Goal: Information Seeking & Learning: Compare options

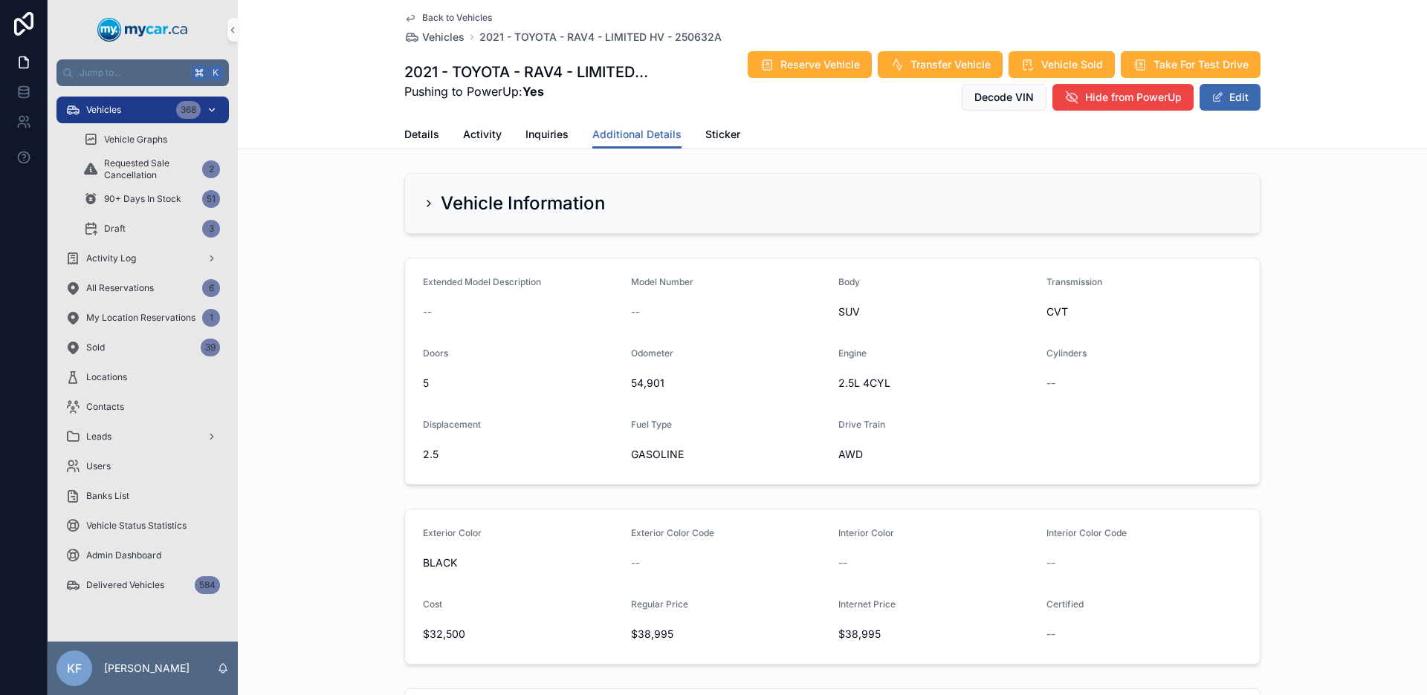
click at [122, 109] on div "Vehicles 368" at bounding box center [142, 110] width 155 height 24
click at [120, 108] on span "Vehicles" at bounding box center [103, 110] width 35 height 12
click at [120, 109] on span "Vehicles" at bounding box center [103, 110] width 35 height 12
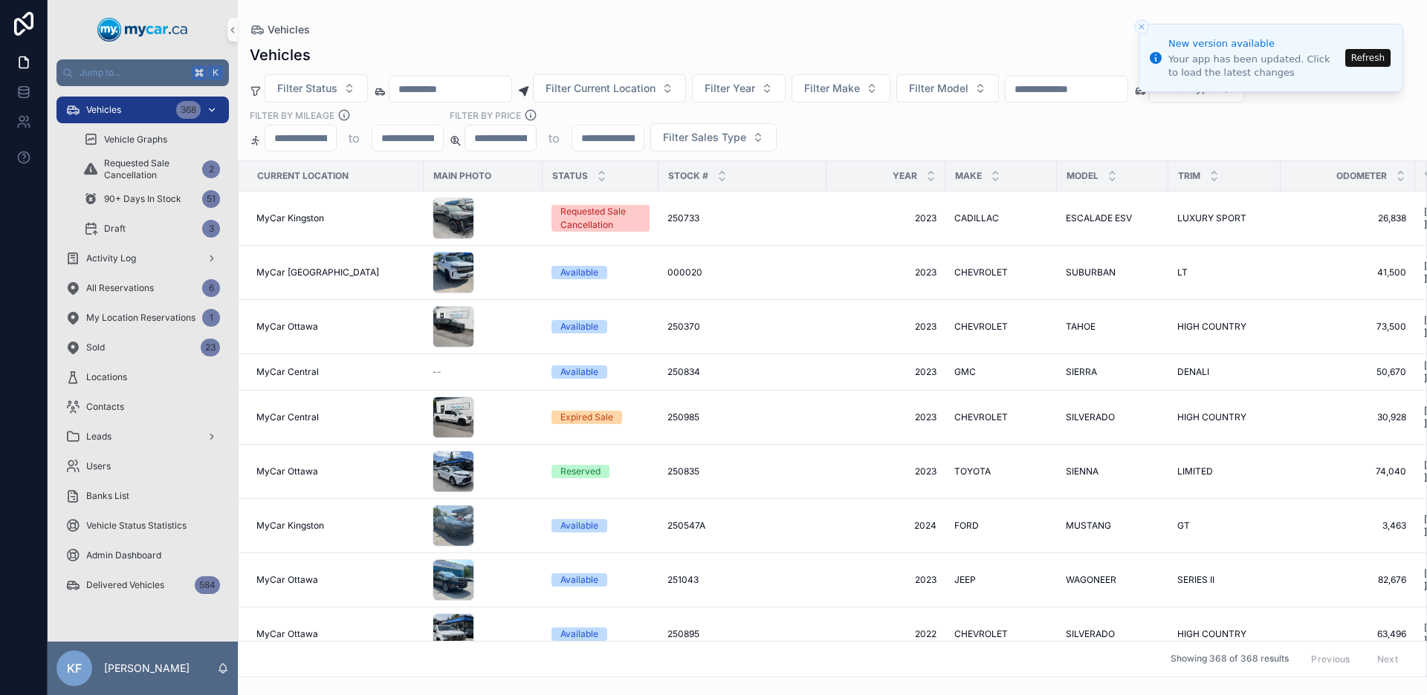
click at [102, 114] on span "Vehicles" at bounding box center [103, 110] width 35 height 12
click at [103, 114] on span "Vehicles" at bounding box center [103, 110] width 35 height 12
click at [120, 118] on div "Vehicles 368" at bounding box center [142, 110] width 155 height 24
click at [118, 114] on span "Vehicles" at bounding box center [103, 110] width 35 height 12
click at [1359, 60] on button "Refresh" at bounding box center [1367, 58] width 45 height 18
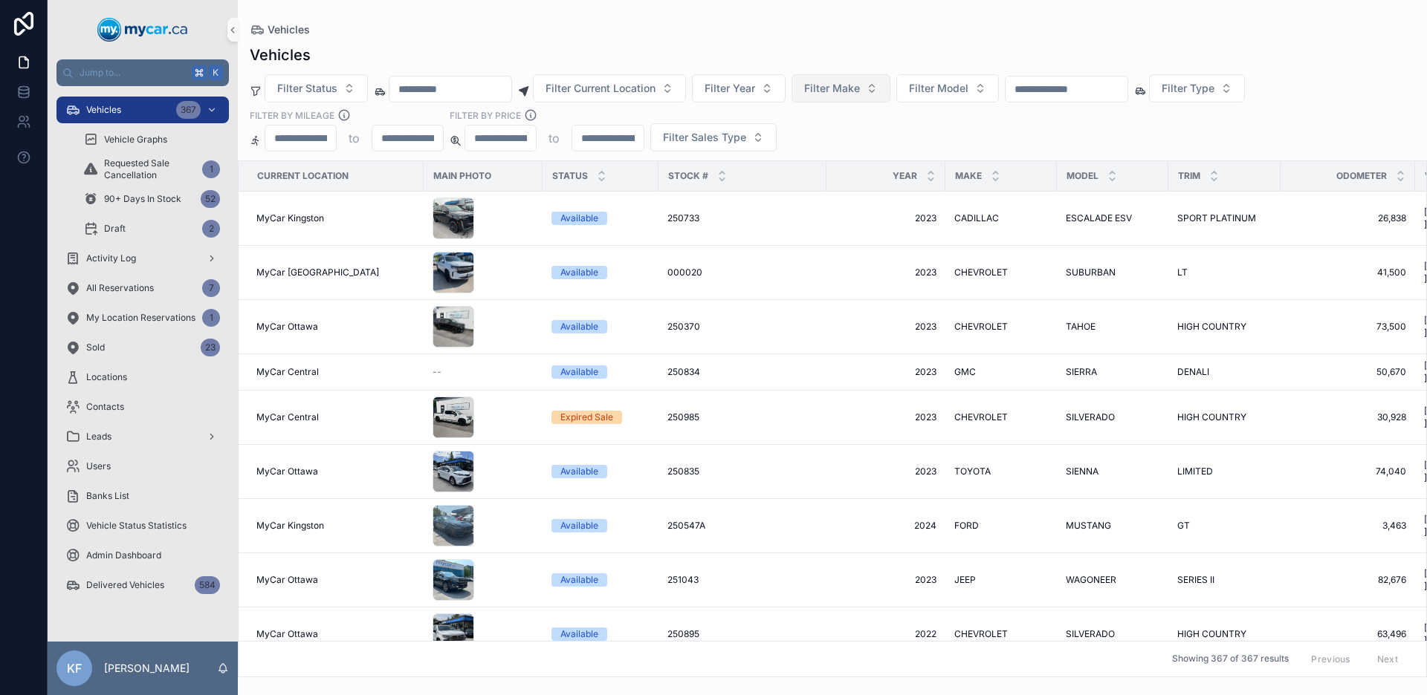
click at [838, 85] on span "Filter Make" at bounding box center [832, 88] width 56 height 15
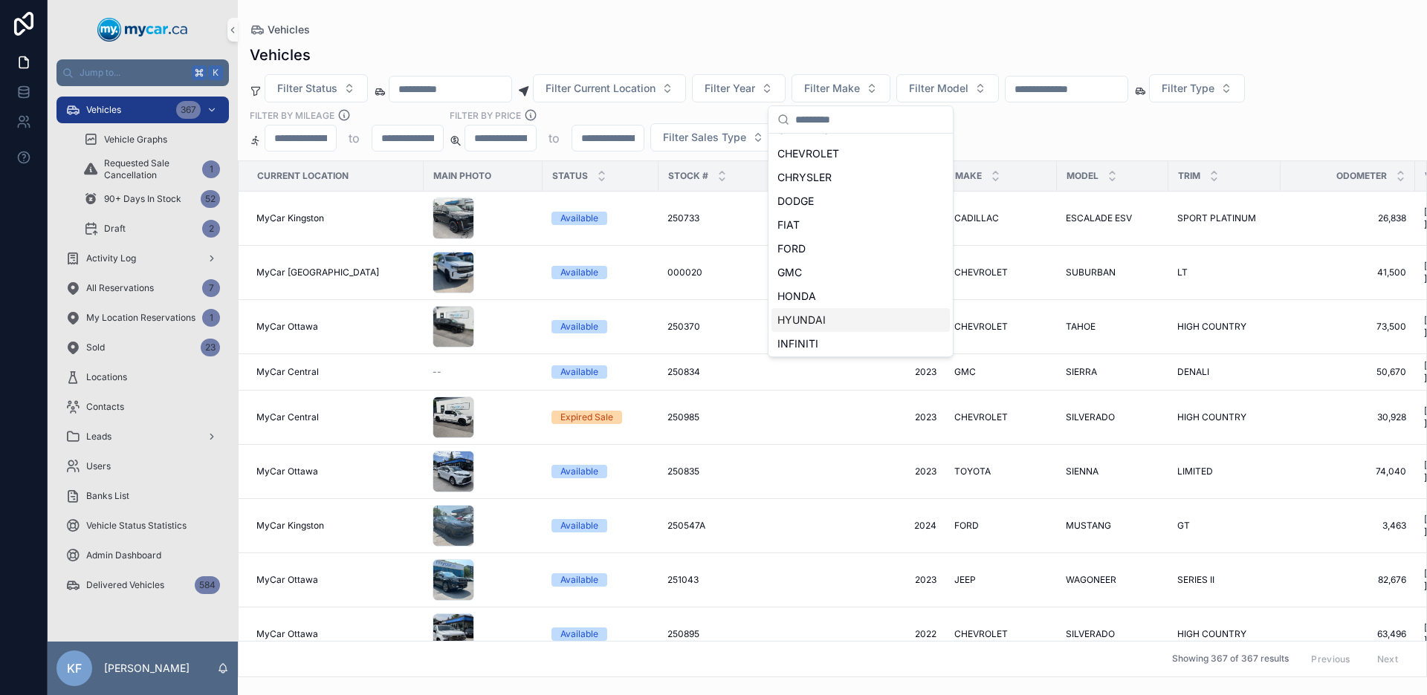
click at [816, 314] on span "HYUNDAI" at bounding box center [801, 320] width 48 height 15
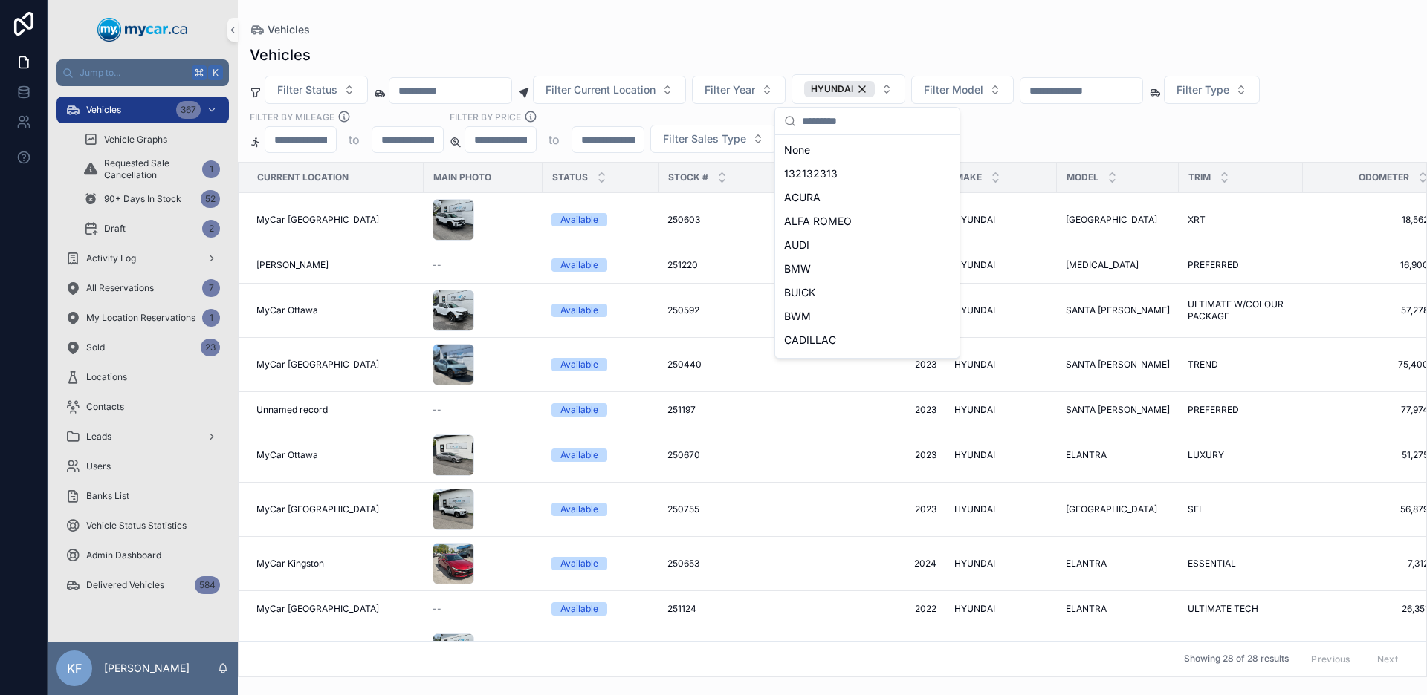
click at [895, 46] on div "Vehicles" at bounding box center [832, 55] width 1165 height 21
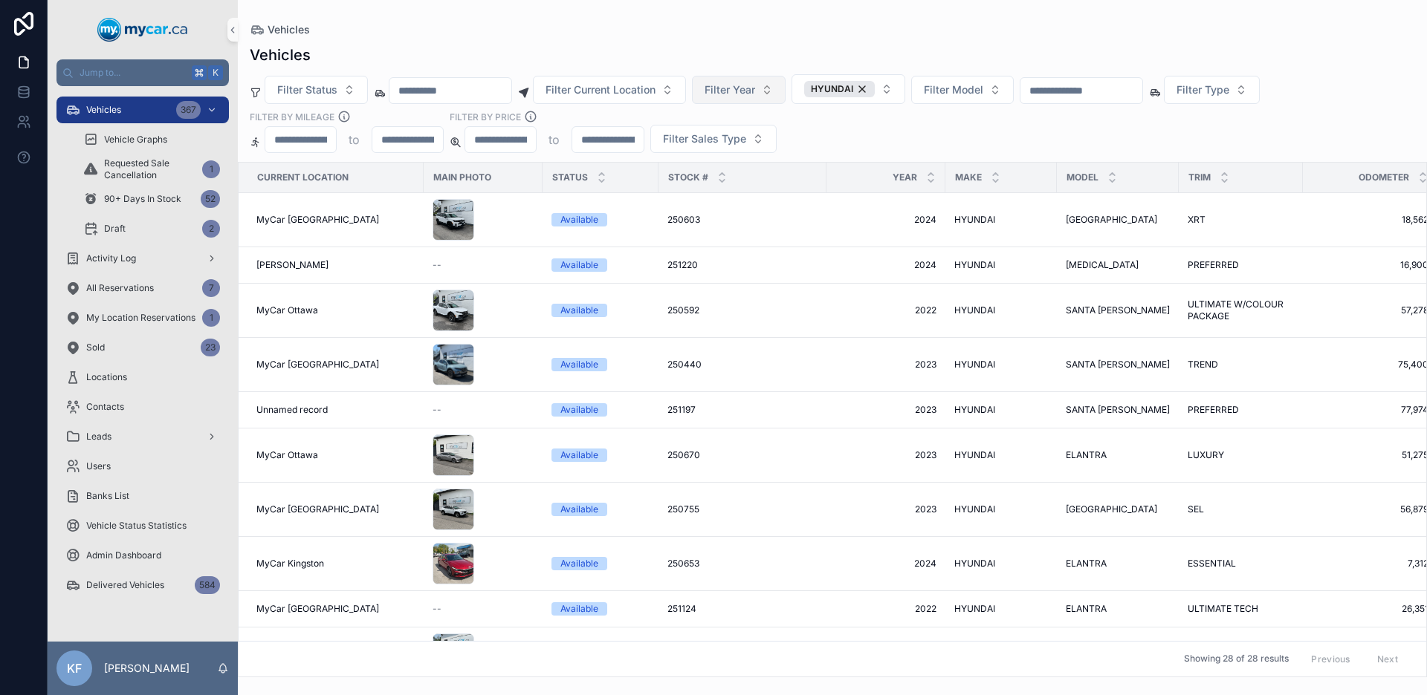
click at [745, 84] on span "Filter Year" at bounding box center [729, 89] width 51 height 15
click at [724, 237] on div "2016" at bounding box center [758, 245] width 178 height 24
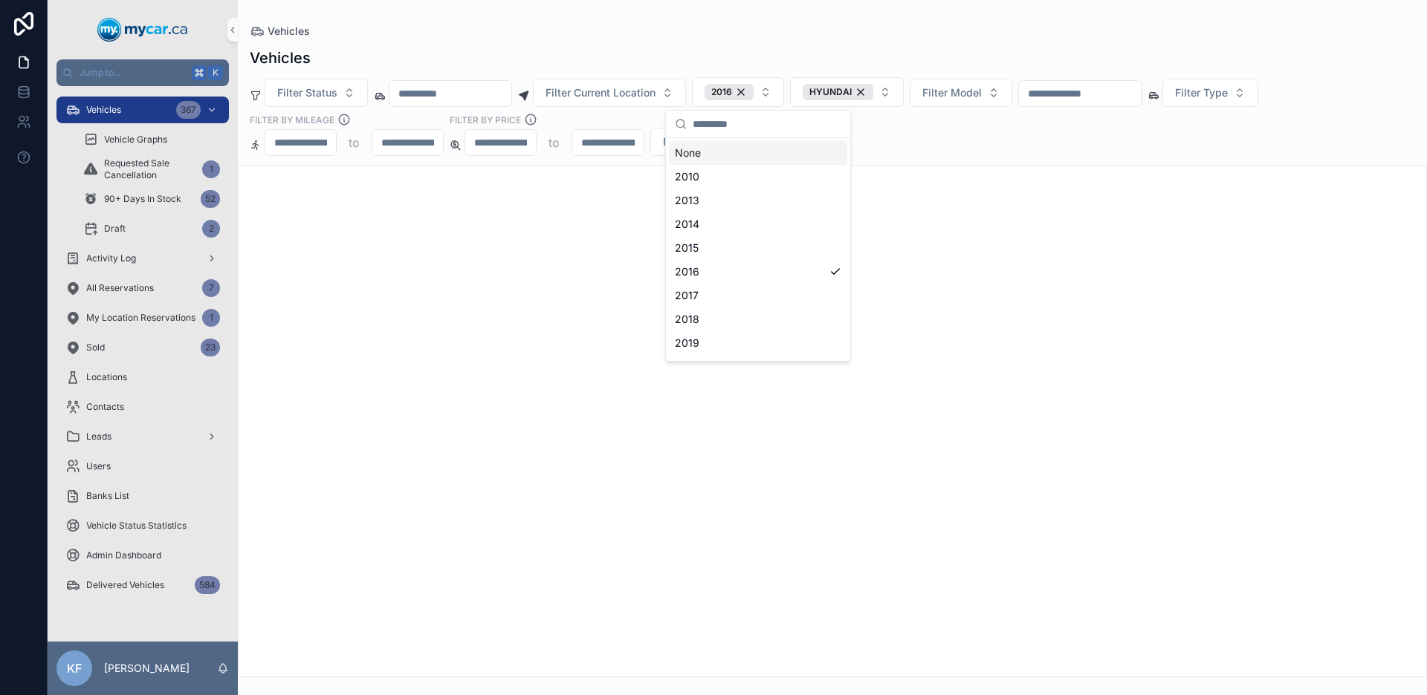
click at [704, 56] on div "Vehicles" at bounding box center [832, 58] width 1165 height 21
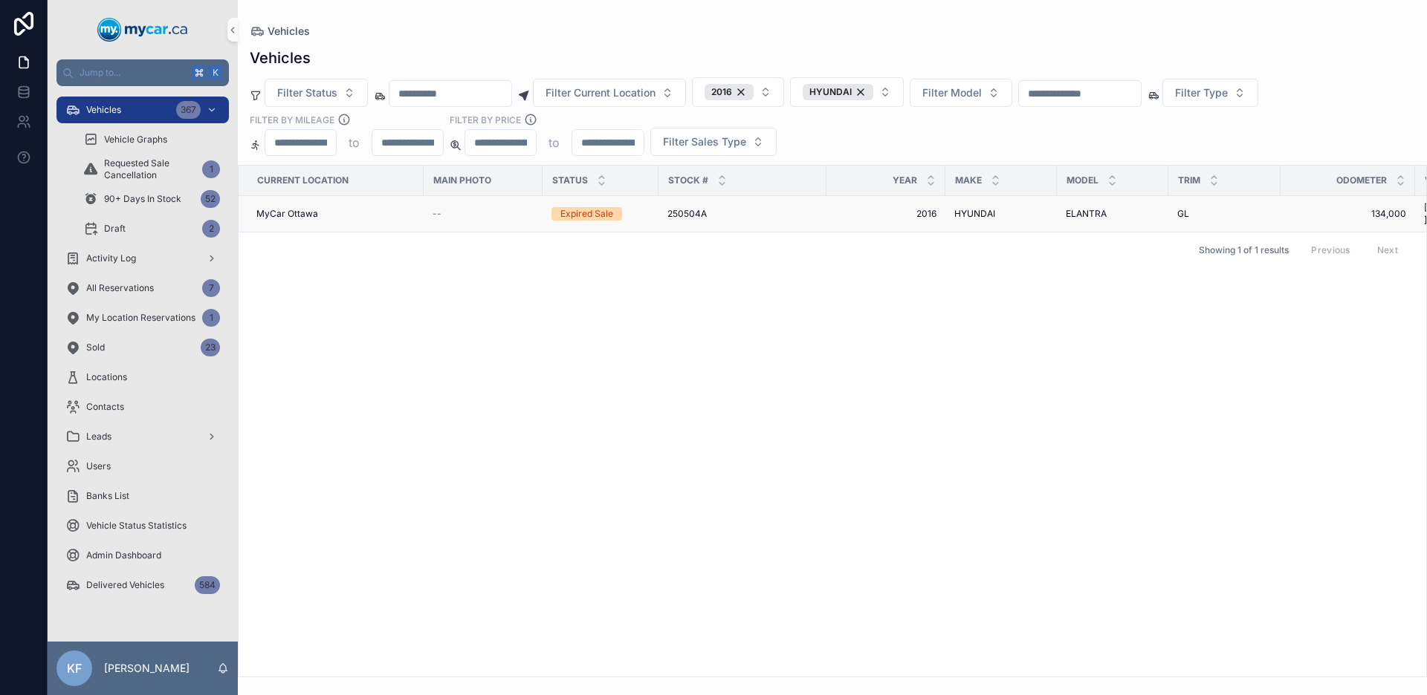
click at [591, 207] on div "Expired Sale" at bounding box center [586, 213] width 53 height 13
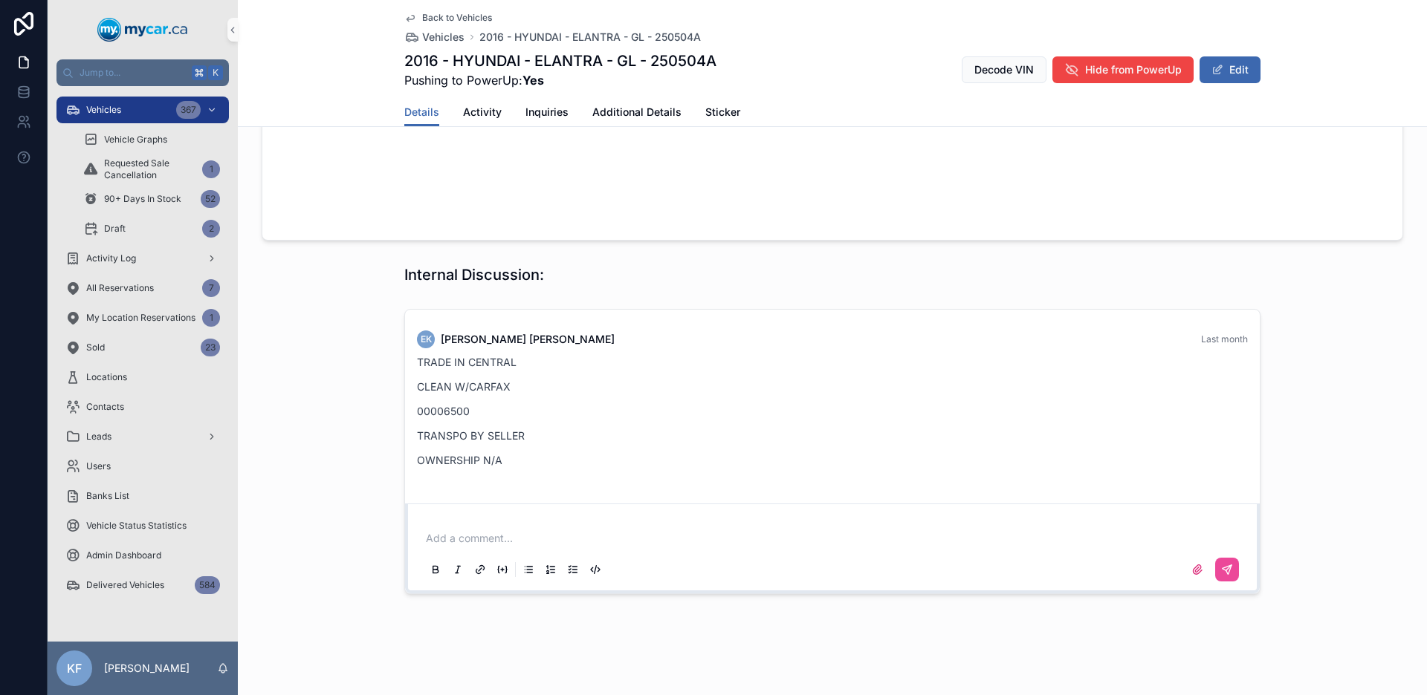
scroll to position [1526, 0]
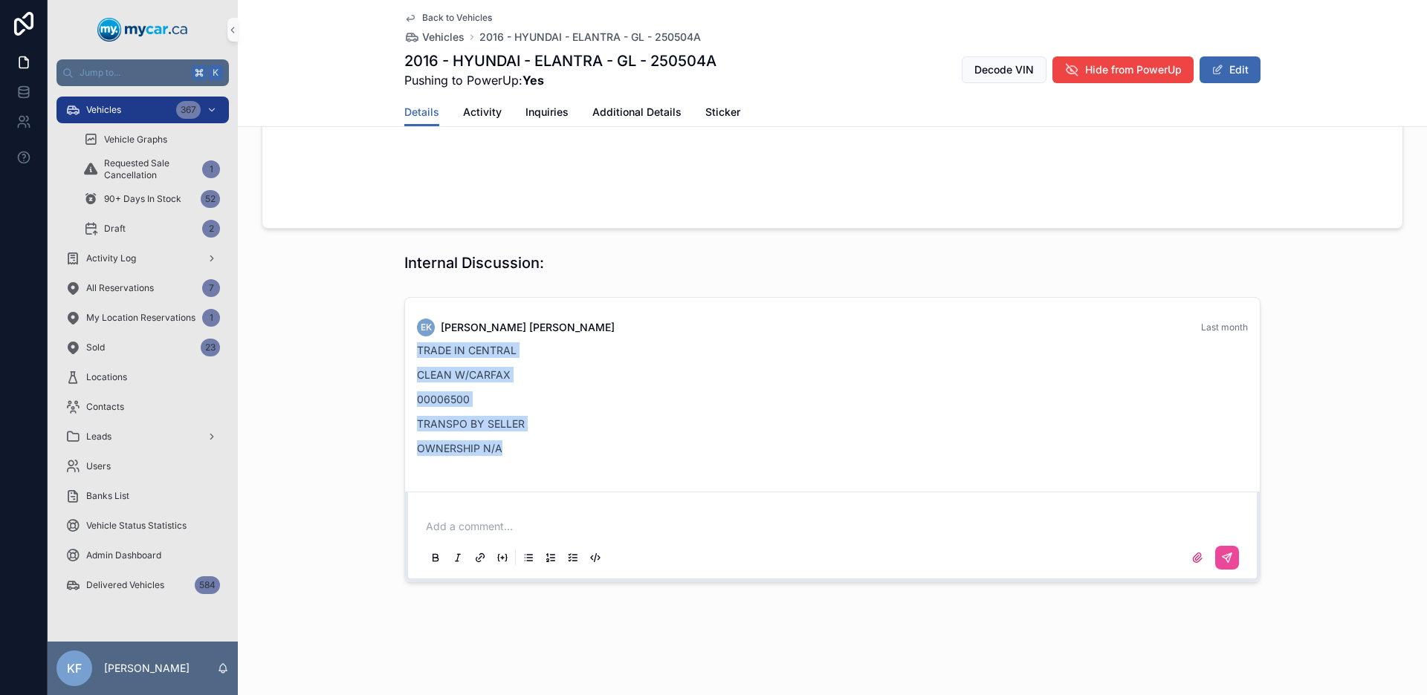
drag, startPoint x: 518, startPoint y: 445, endPoint x: 412, endPoint y: 349, distance: 142.5
click at [417, 349] on div "TRADE IN CENTRAL CLEAN W/CARFAX 00006500 TRANSPO BY SELLER OWNERSHIP N/A" at bounding box center [832, 400] width 831 height 114
click at [417, 348] on p "TRADE IN CENTRAL" at bounding box center [832, 351] width 831 height 16
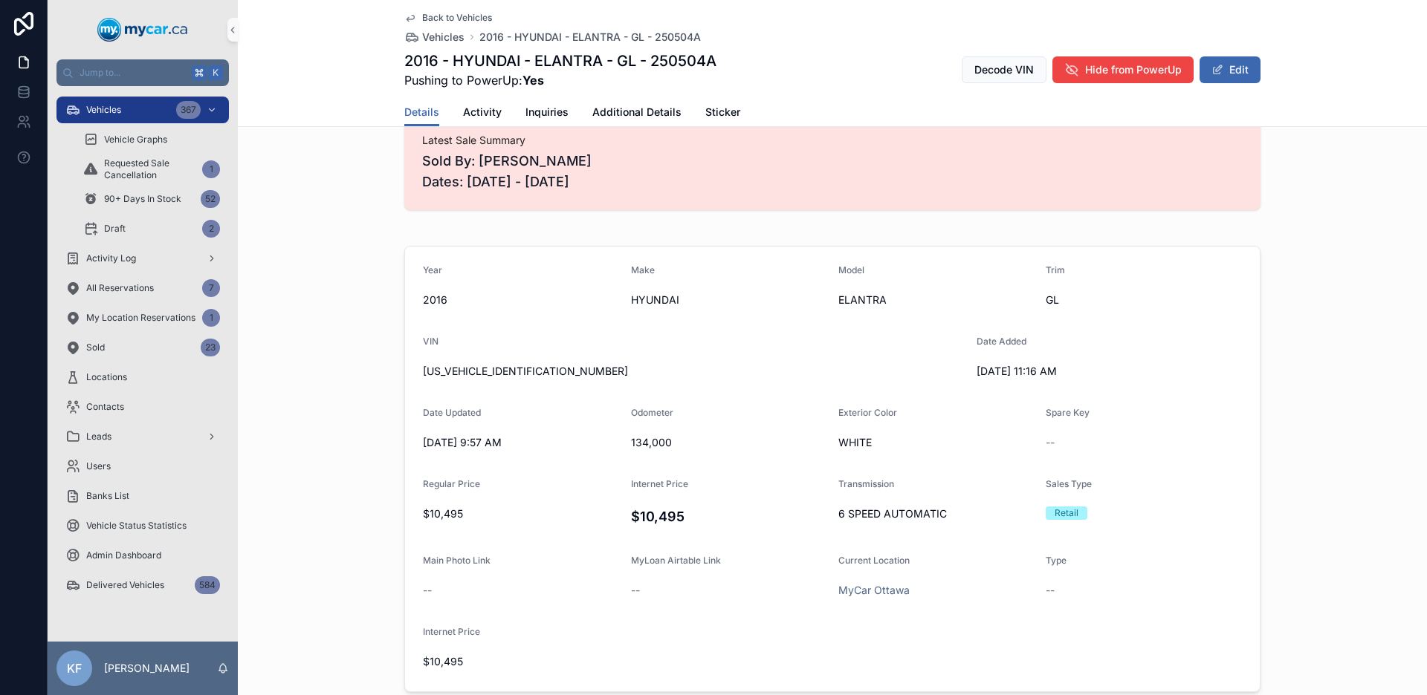
scroll to position [0, 0]
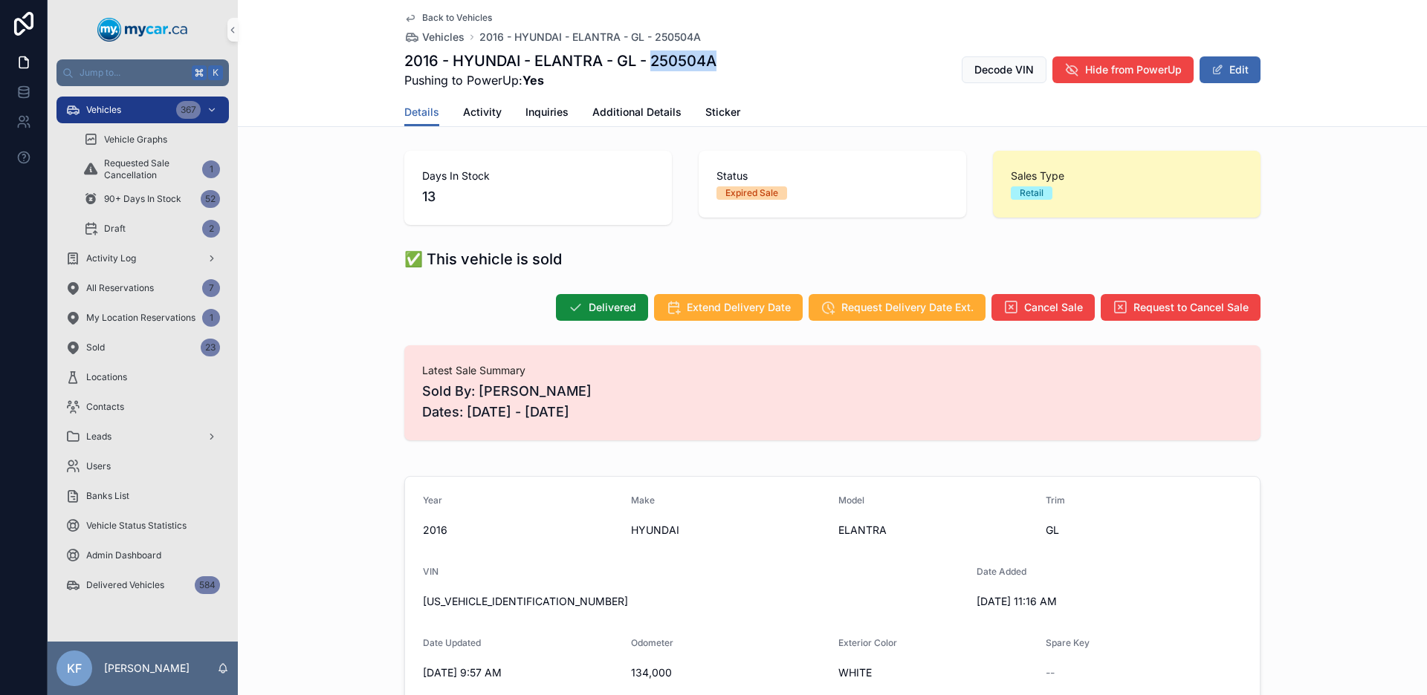
drag, startPoint x: 719, startPoint y: 60, endPoint x: 651, endPoint y: 58, distance: 67.7
click at [651, 58] on div "2016 - HYUNDAI - ELANTRA - GL - 250504A Pushing to PowerUp: Yes Decode VIN Hide…" at bounding box center [832, 70] width 856 height 39
copy h1 "250504A"
click at [144, 111] on div "Vehicles 367" at bounding box center [142, 110] width 155 height 24
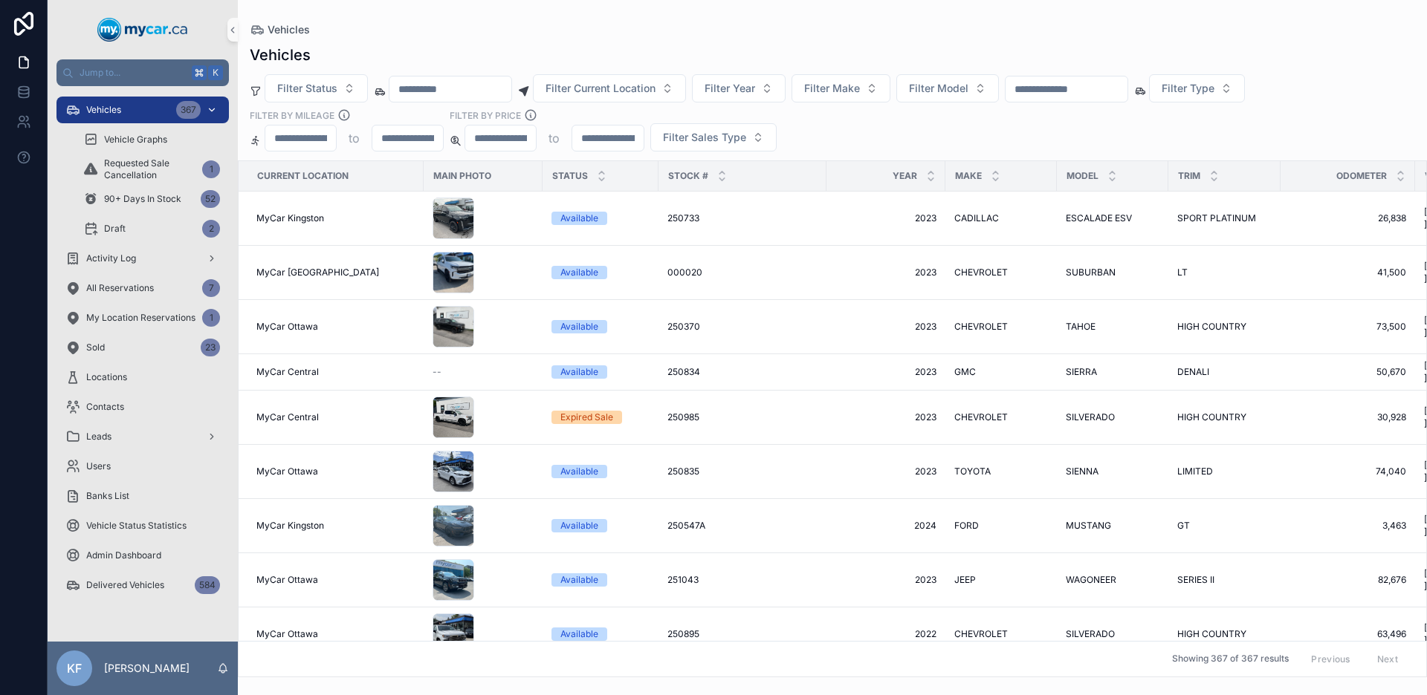
click at [117, 112] on span "Vehicles" at bounding box center [103, 110] width 35 height 12
click at [597, 139] on input "scrollable content" at bounding box center [607, 138] width 71 height 21
type input "*****"
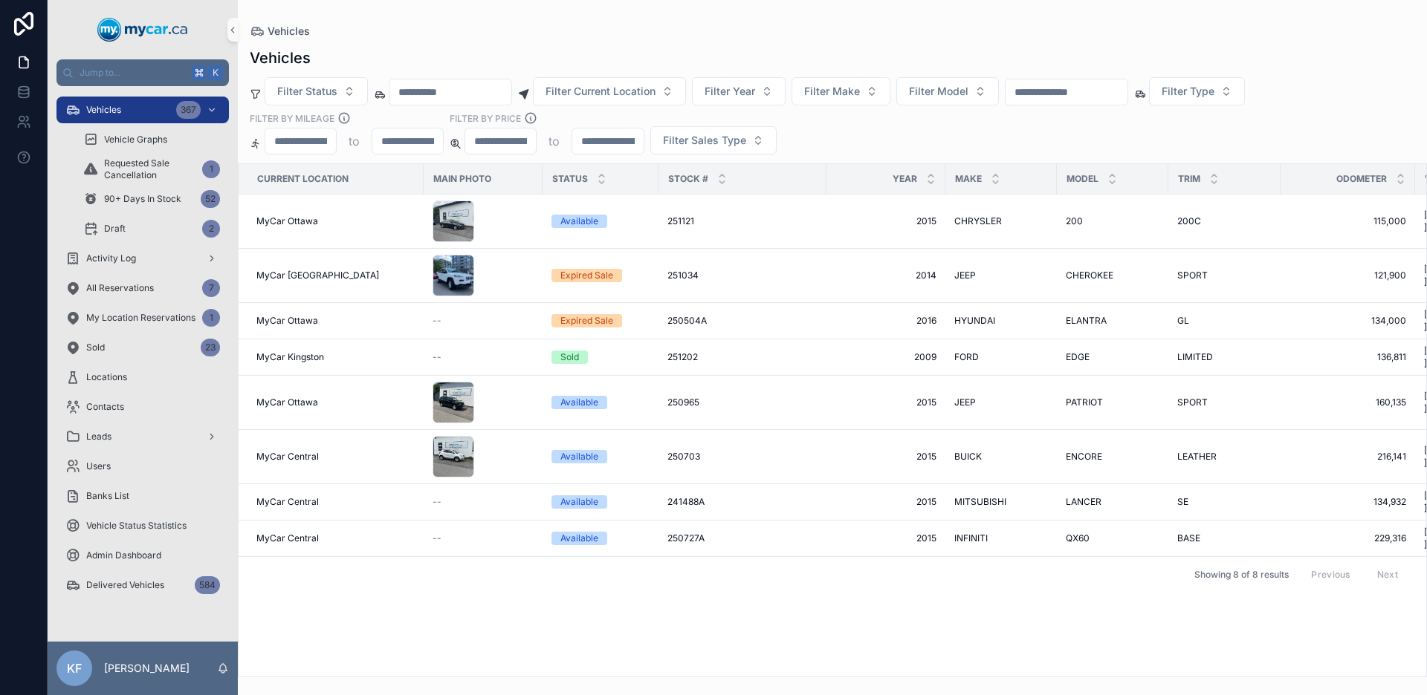
type input "*****"
click at [568, 221] on div "Available" at bounding box center [579, 221] width 38 height 13
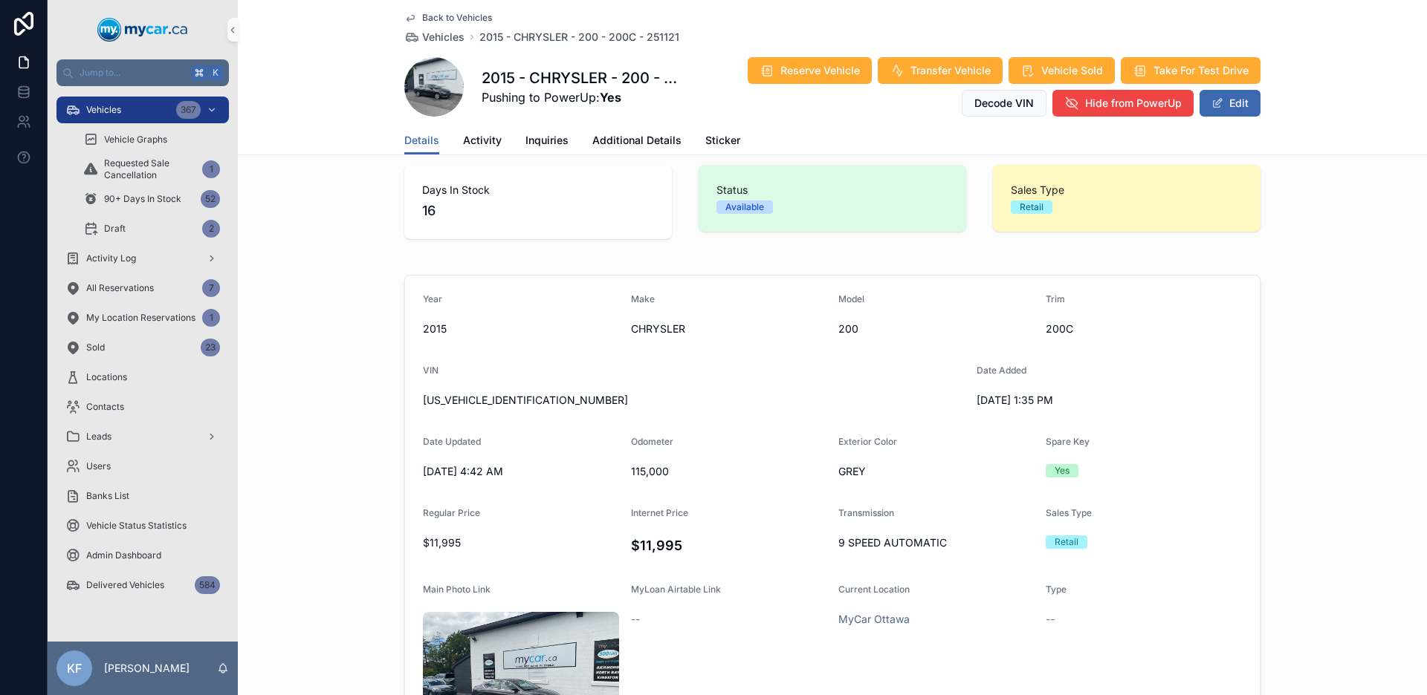
scroll to position [11, 0]
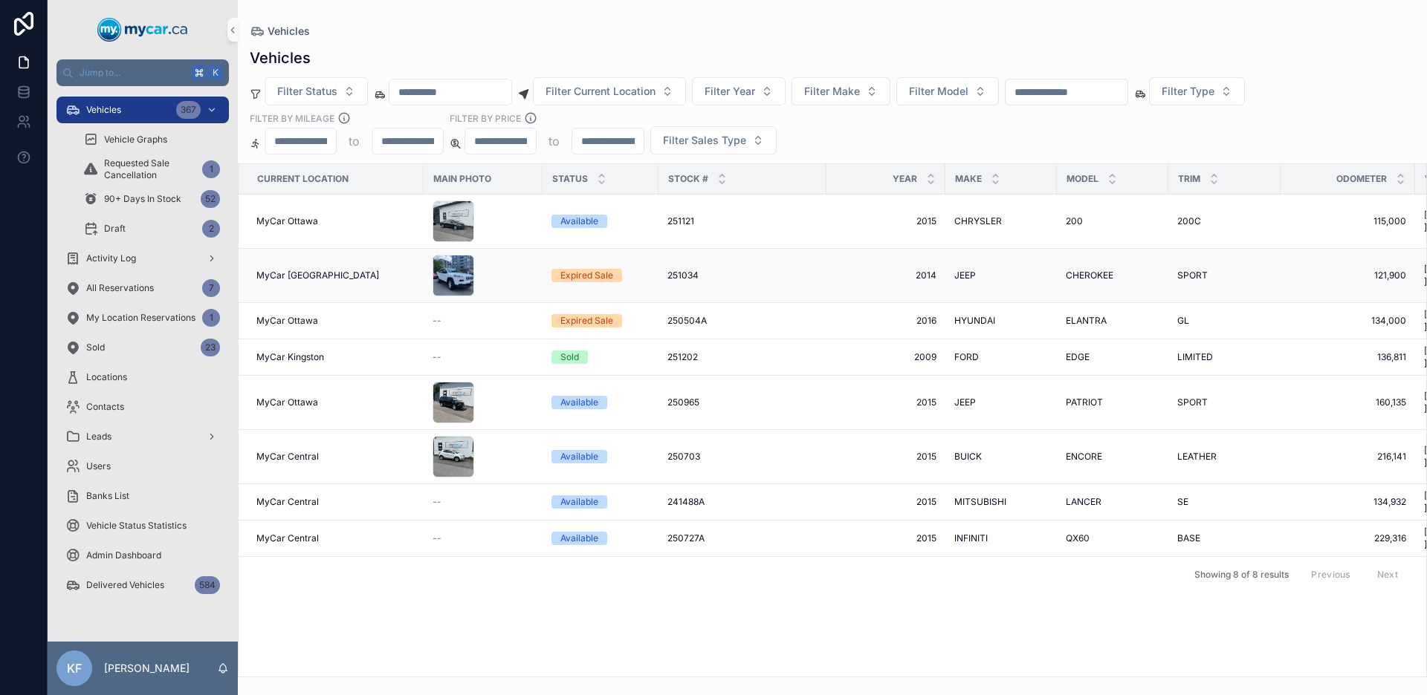
click at [594, 275] on div "Expired Sale" at bounding box center [586, 275] width 53 height 13
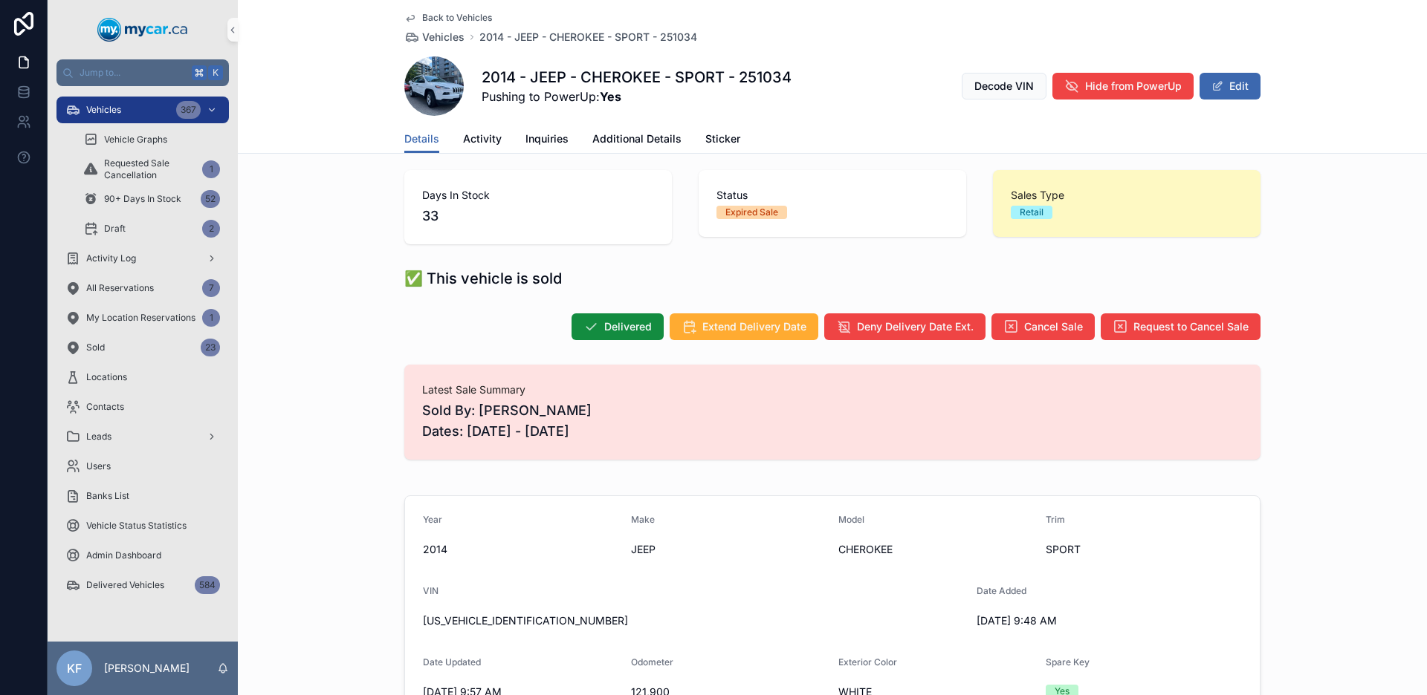
scroll to position [10, 0]
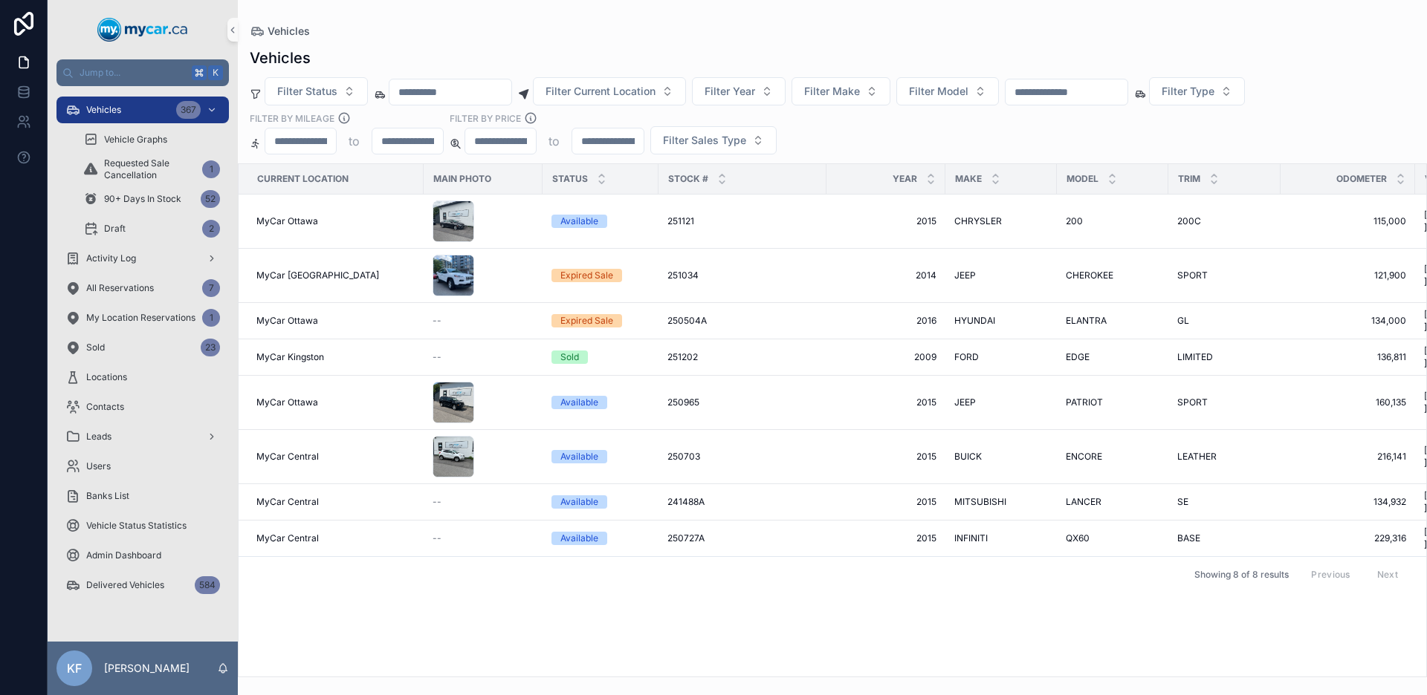
click at [500, 574] on div "Current Location Main Photo Status Stock # Year Make Model Trim Odometer VIN Re…" at bounding box center [832, 420] width 1187 height 513
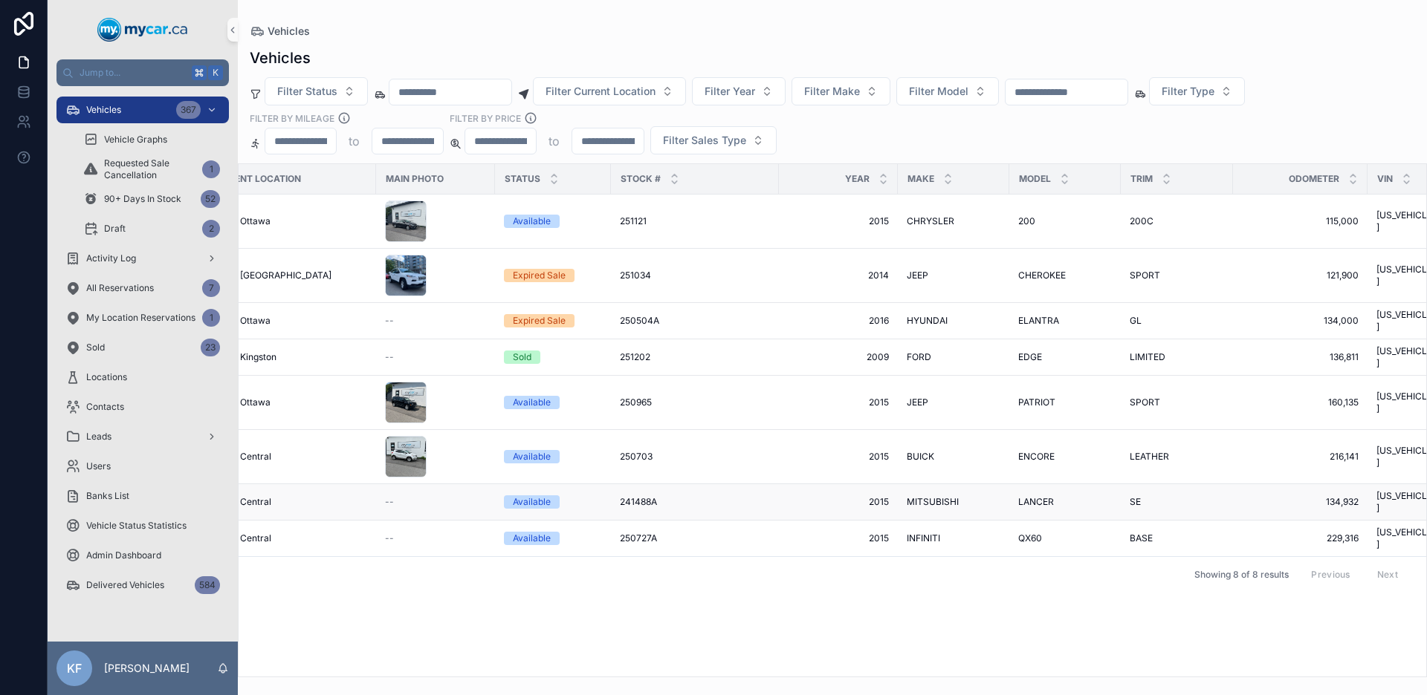
scroll to position [0, 45]
click at [522, 222] on div "Available" at bounding box center [535, 221] width 38 height 13
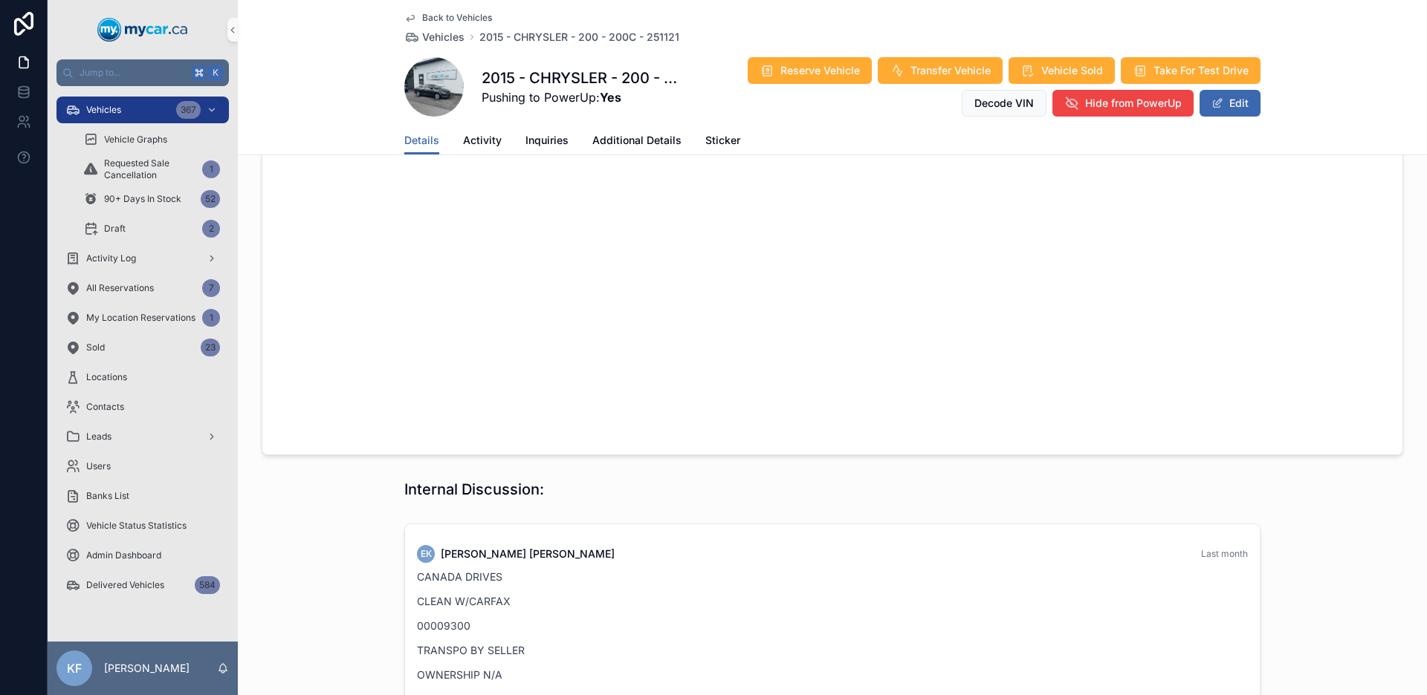
scroll to position [1247, 0]
click at [460, 615] on p "00009300" at bounding box center [832, 623] width 831 height 16
drag, startPoint x: 462, startPoint y: 493, endPoint x: 363, endPoint y: 494, distance: 99.6
click at [363, 515] on div "EK [PERSON_NAME] Last month CANADA DRIVES CLEAN W/CARFAX 00009300 TRANSPO BY SE…" at bounding box center [832, 663] width 1189 height 297
click at [437, 615] on p "00009300" at bounding box center [832, 623] width 831 height 16
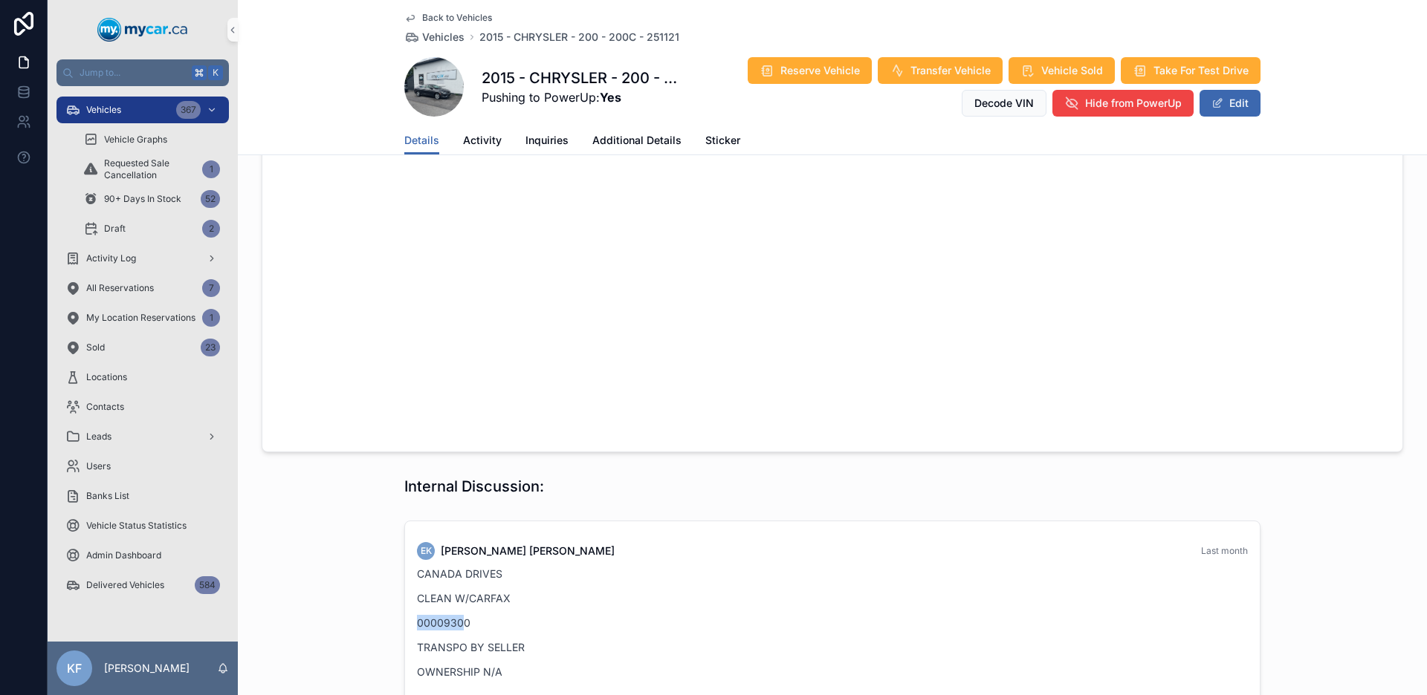
drag, startPoint x: 457, startPoint y: 490, endPoint x: 404, endPoint y: 490, distance: 52.8
click at [408, 533] on div "EK [PERSON_NAME] Last month CANADA DRIVES CLEAN W/CARFAX 00009300 TRANSPO BY SE…" at bounding box center [832, 615] width 849 height 164
click at [458, 615] on p "00009300" at bounding box center [832, 623] width 831 height 16
drag, startPoint x: 471, startPoint y: 490, endPoint x: 373, endPoint y: 490, distance: 98.1
click at [373, 515] on div "EK [PERSON_NAME] Last month CANADA DRIVES CLEAN W/CARFAX 00009300 TRANSPO BY SE…" at bounding box center [832, 663] width 1189 height 297
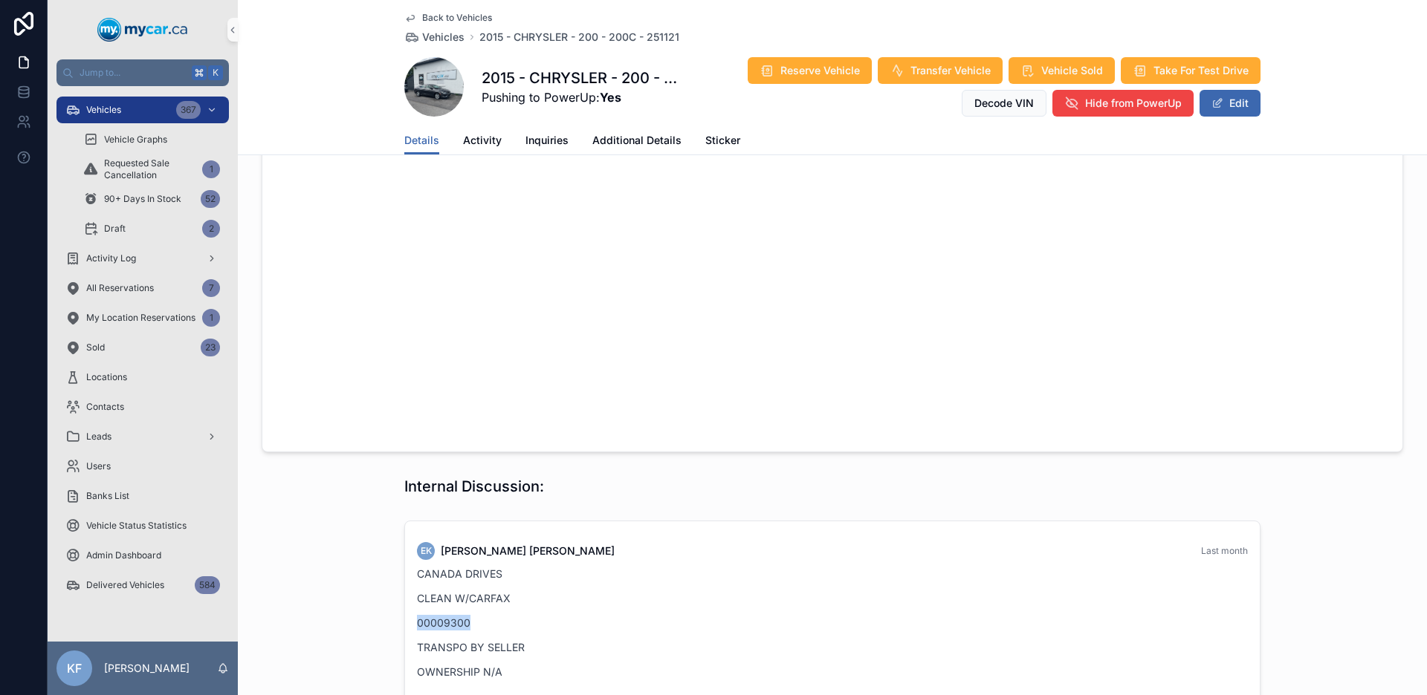
click at [433, 615] on p "00009300" at bounding box center [832, 623] width 831 height 16
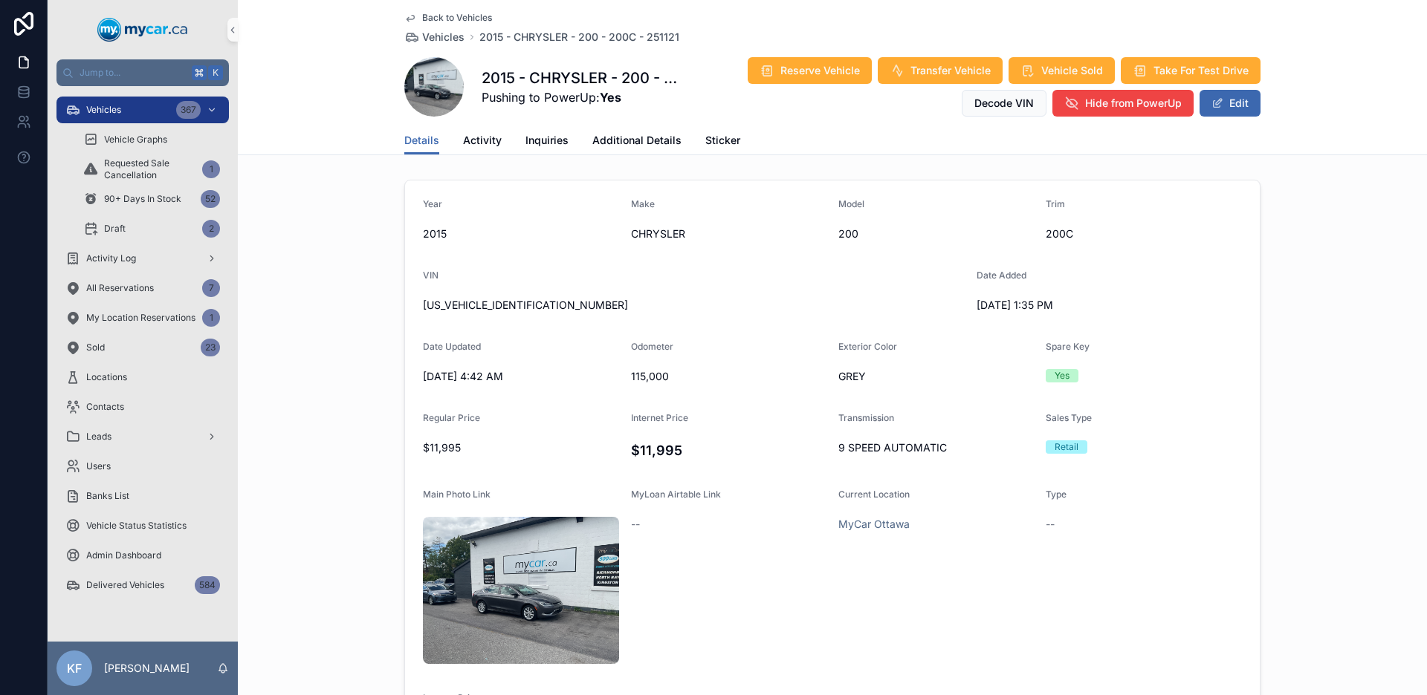
scroll to position [0, 0]
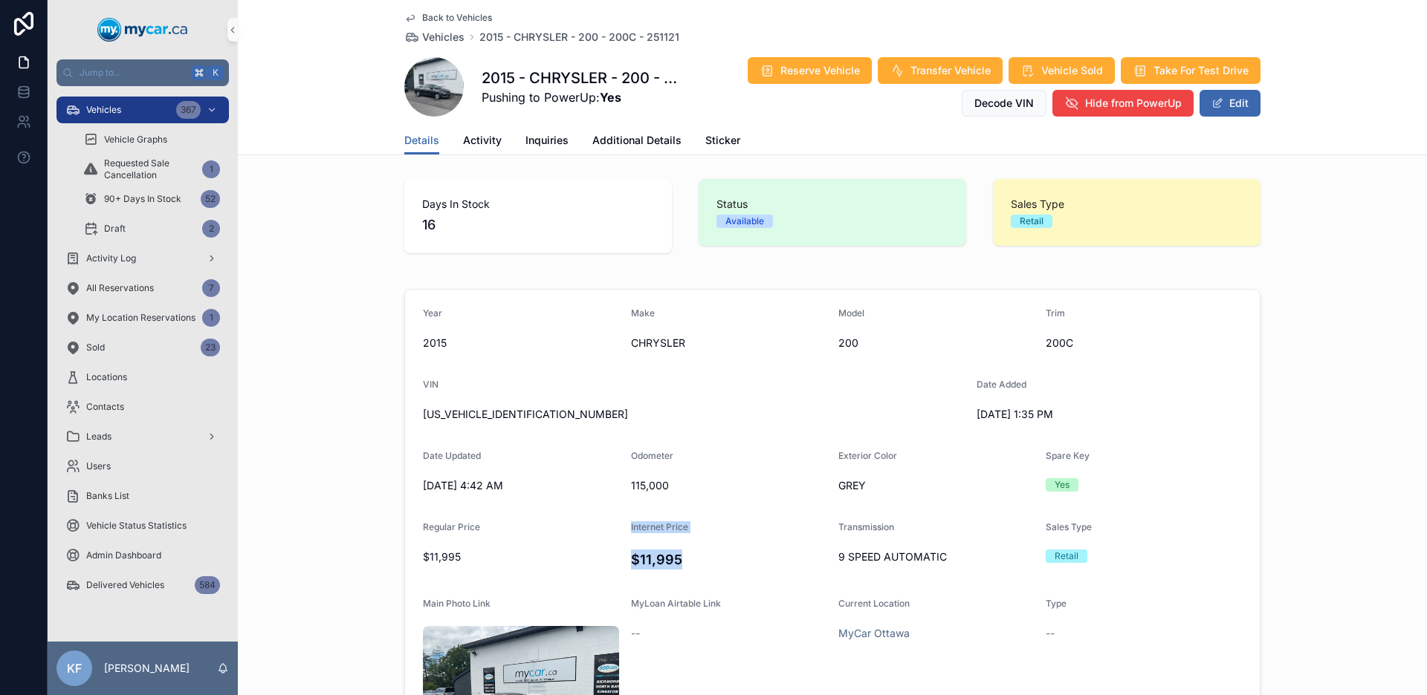
drag, startPoint x: 684, startPoint y: 568, endPoint x: 590, endPoint y: 555, distance: 95.3
click at [590, 555] on form "Year [DATE] Make CHRYSLER Model 200 Trim 200C VIN [US_VEHICLE_IDENTIFICATION_NU…" at bounding box center [832, 578] width 854 height 577
click at [719, 576] on form "Year [DATE] Make CHRYSLER Model 200 Trim 200C VIN [US_VEHICLE_IDENTIFICATION_NU…" at bounding box center [832, 578] width 854 height 577
click at [913, 639] on div "MyCar Ottawa" at bounding box center [935, 633] width 195 height 15
drag, startPoint x: 666, startPoint y: 490, endPoint x: 615, endPoint y: 487, distance: 50.6
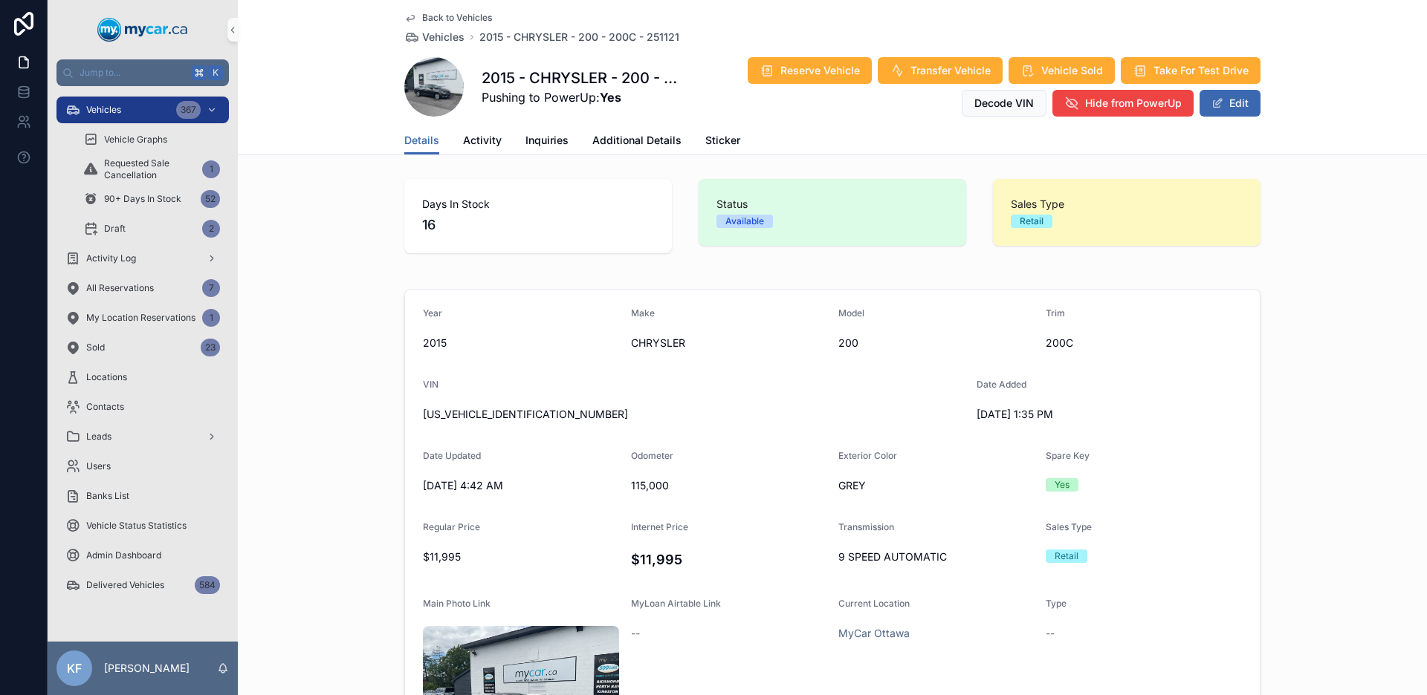
click at [615, 487] on form "Year [DATE] Make CHRYSLER Model 200 Trim 200C VIN [US_VEHICLE_IDENTIFICATION_NU…" at bounding box center [832, 578] width 854 height 577
click at [1074, 628] on div "--" at bounding box center [1143, 633] width 196 height 15
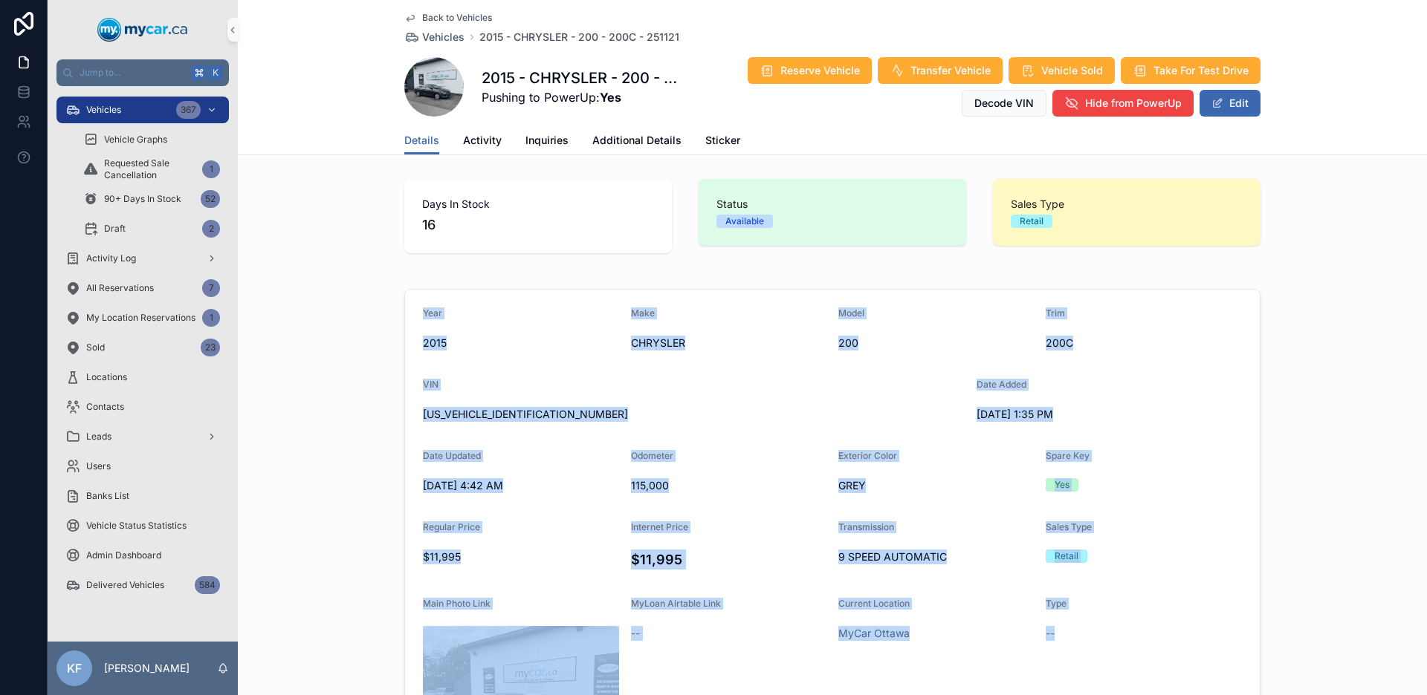
drag, startPoint x: 1075, startPoint y: 629, endPoint x: 407, endPoint y: 301, distance: 744.0
click at [409, 300] on form "Year [DATE] Make CHRYSLER Model 200 Trim 200C VIN [US_VEHICLE_IDENTIFICATION_NU…" at bounding box center [832, 578] width 854 height 577
click at [397, 306] on div "Year [DATE] Make CHRYSLER Model 200 Trim 200C VIN [US_VEHICLE_IDENTIFICATION_NU…" at bounding box center [832, 578] width 1189 height 591
drag, startPoint x: 397, startPoint y: 306, endPoint x: 1111, endPoint y: 614, distance: 777.8
click at [1111, 614] on div "Year [DATE] Make CHRYSLER Model 200 Trim 200C VIN [US_VEHICLE_IDENTIFICATION_NU…" at bounding box center [832, 578] width 1189 height 591
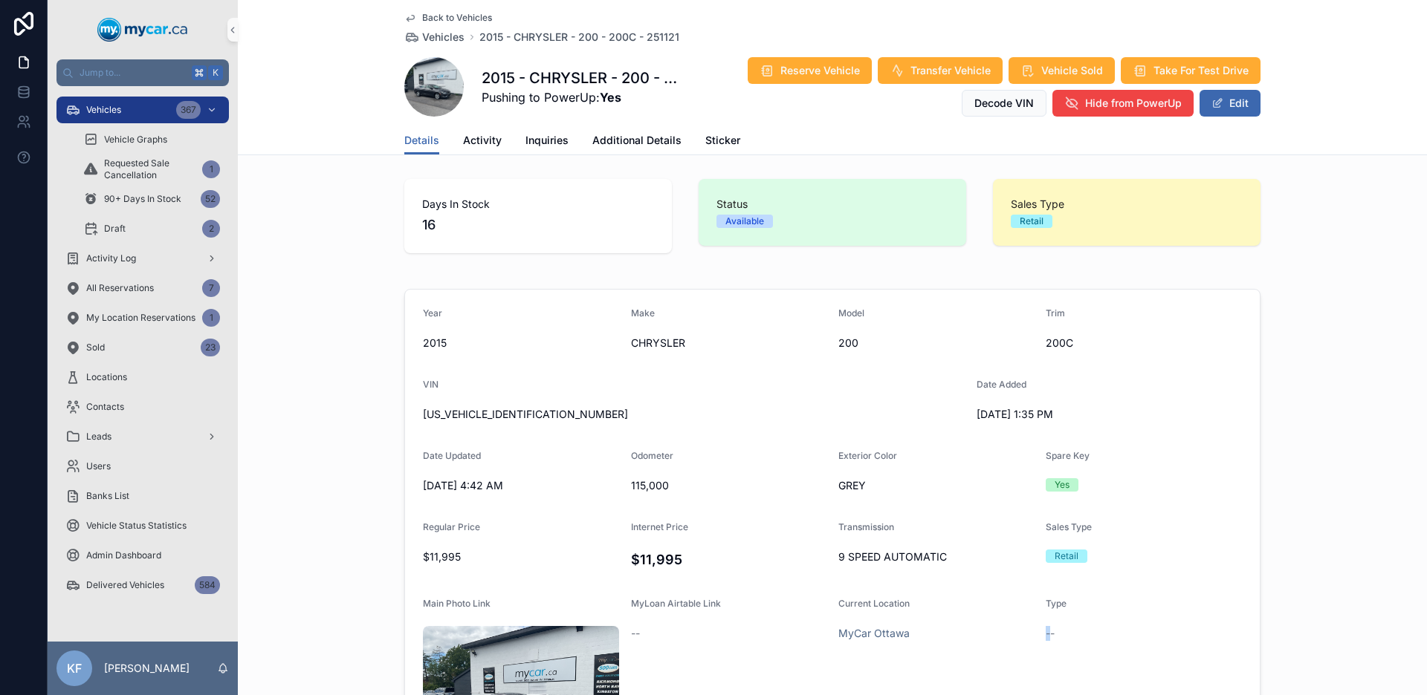
click at [1114, 620] on div "Type --" at bounding box center [1143, 688] width 196 height 180
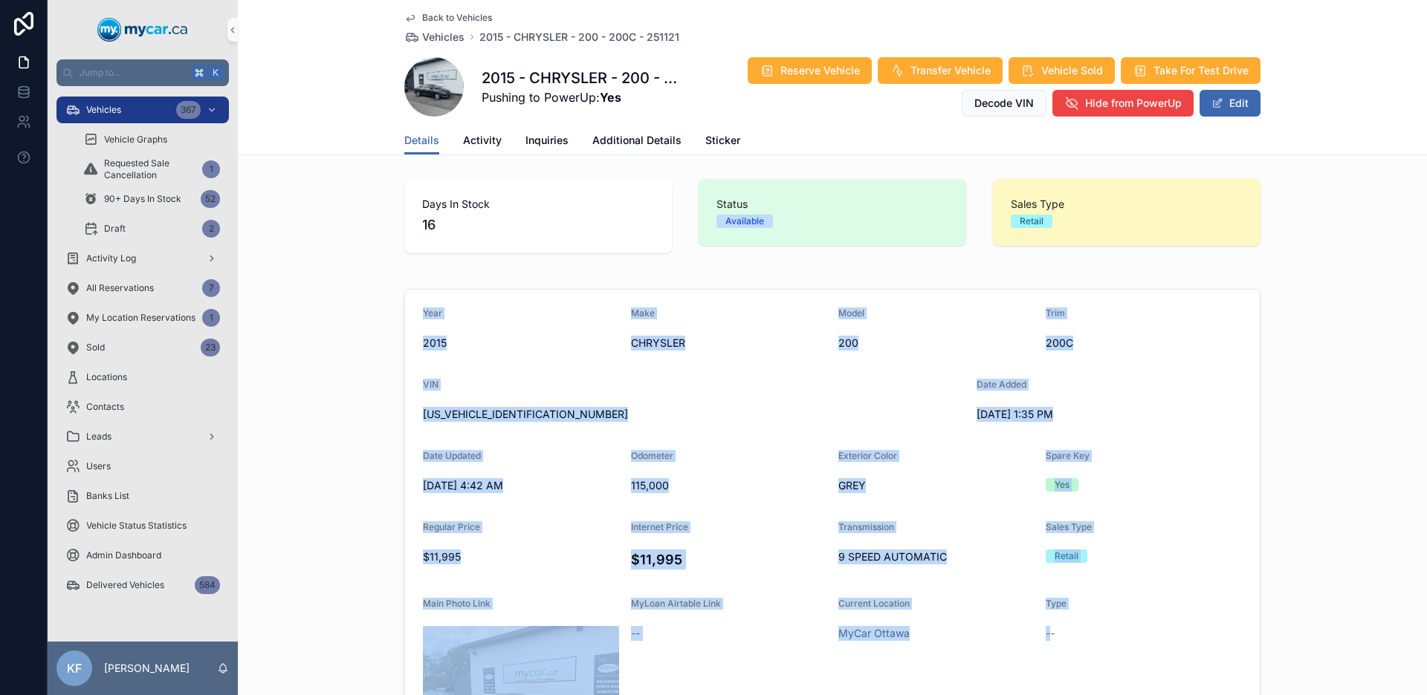
drag, startPoint x: 1114, startPoint y: 620, endPoint x: 391, endPoint y: 296, distance: 791.9
click at [395, 293] on div "Year [DATE] Make CHRYSLER Model 200 Trim 200C VIN [US_VEHICLE_IDENTIFICATION_NU…" at bounding box center [832, 578] width 1189 height 591
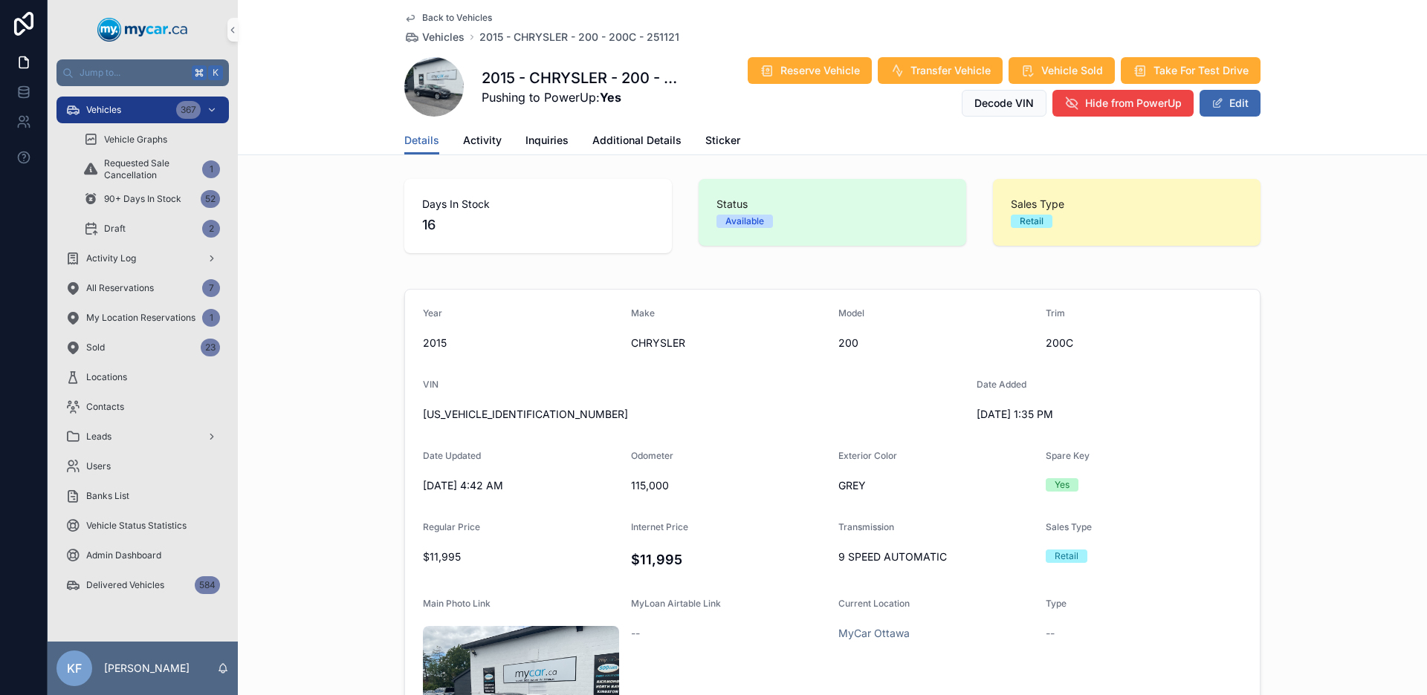
click at [385, 305] on div "Year [DATE] Make CHRYSLER Model 200 Trim 200C VIN [US_VEHICLE_IDENTIFICATION_NU…" at bounding box center [832, 578] width 1189 height 591
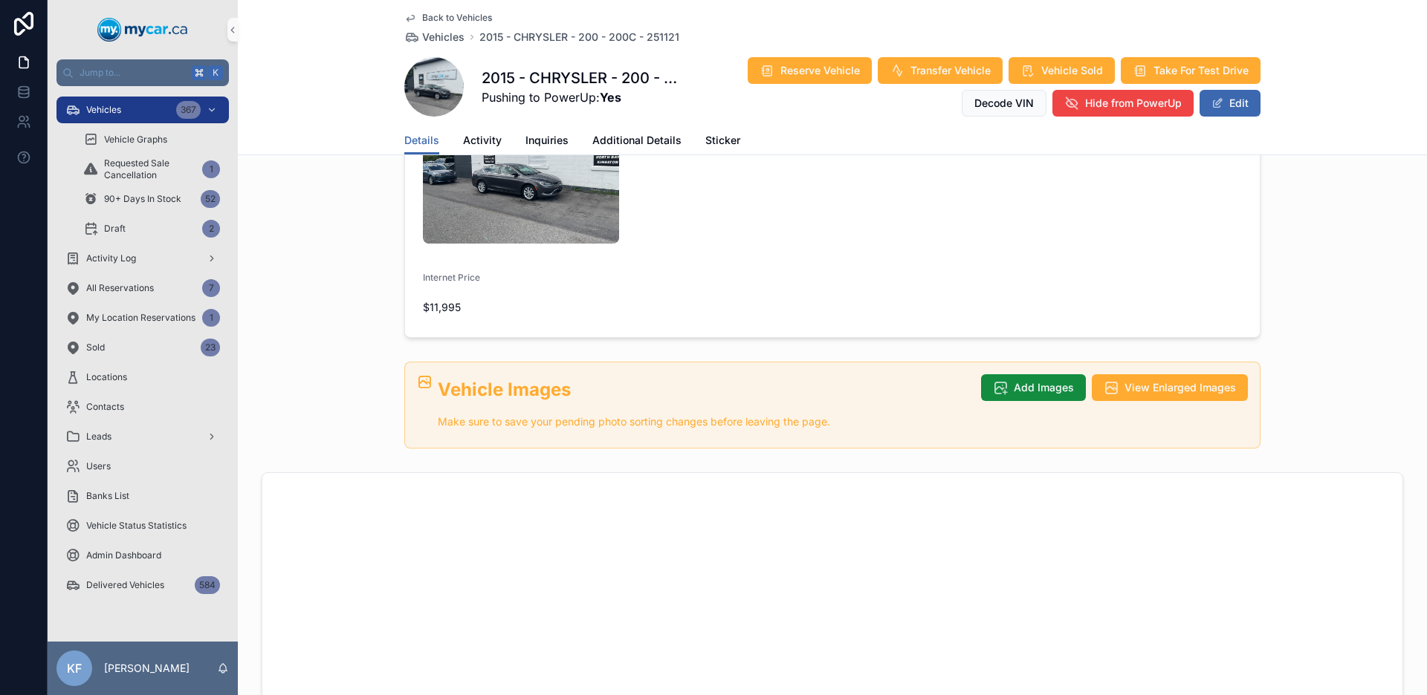
scroll to position [549, 0]
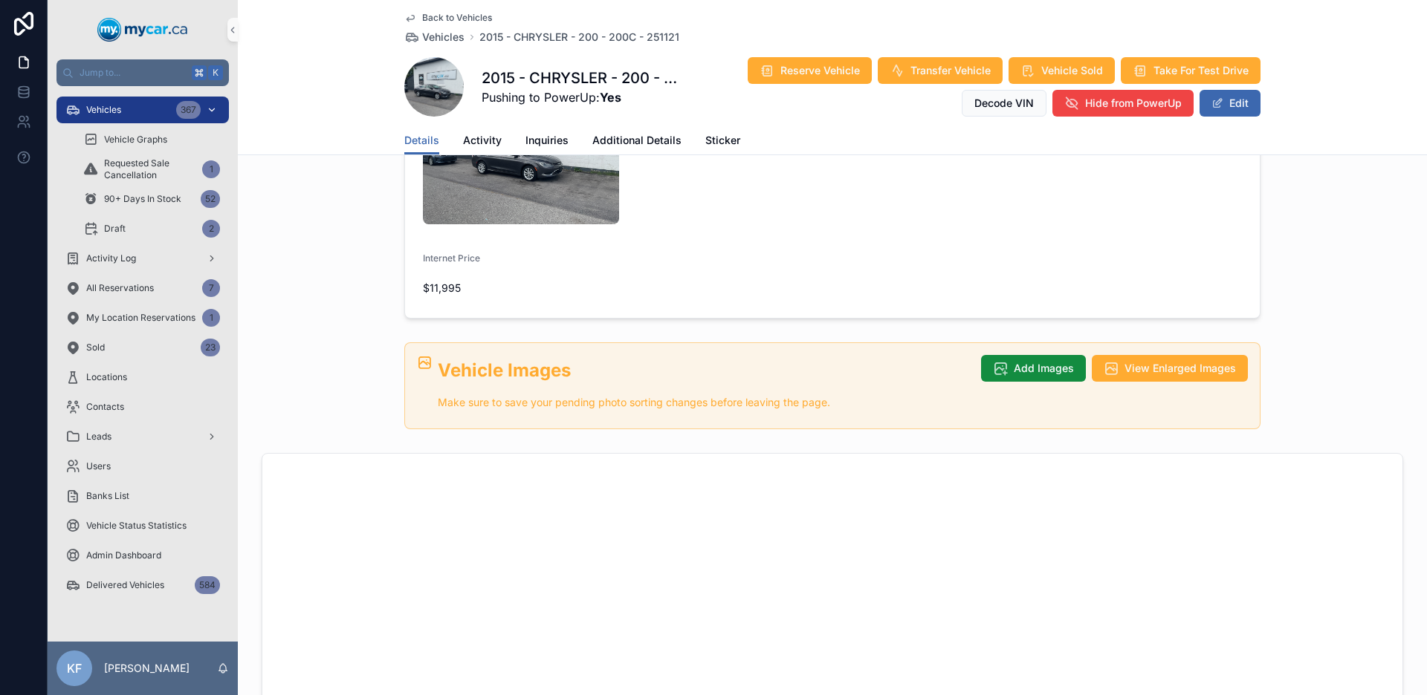
click at [103, 113] on span "Vehicles" at bounding box center [103, 110] width 35 height 12
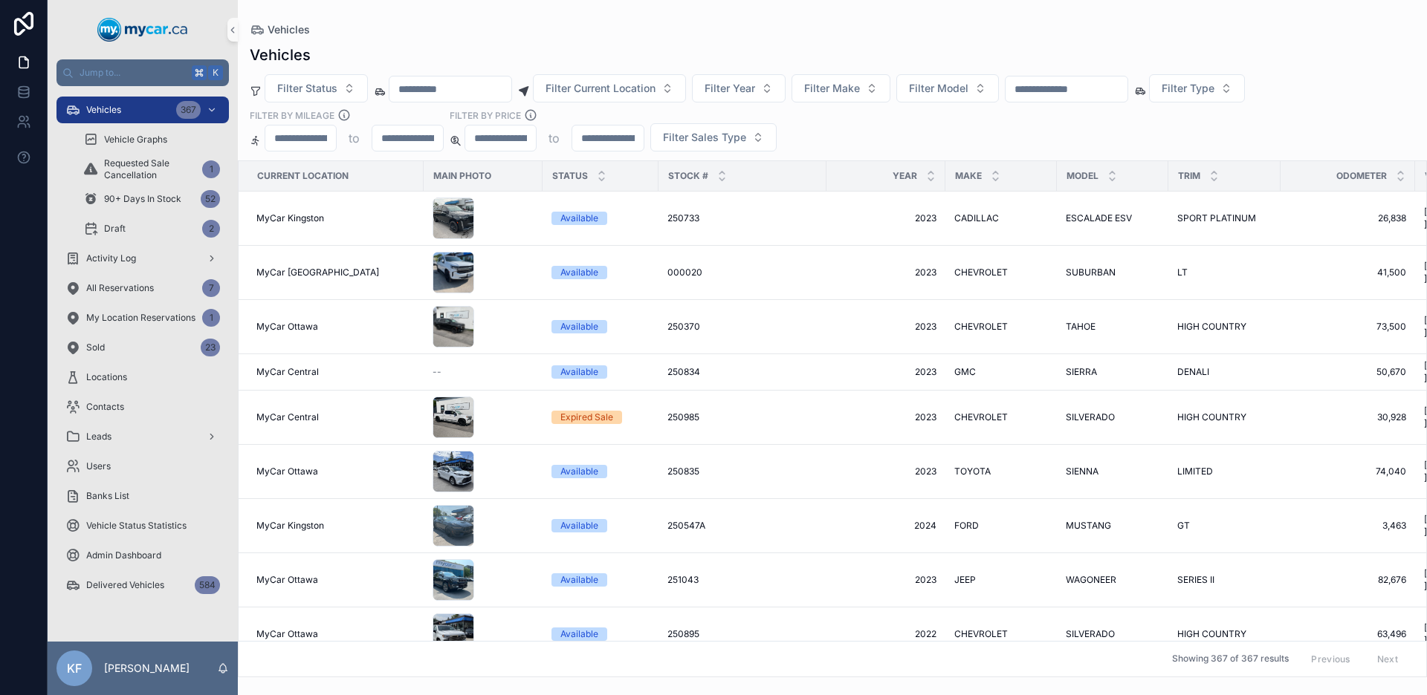
paste input "******"
type input "******"
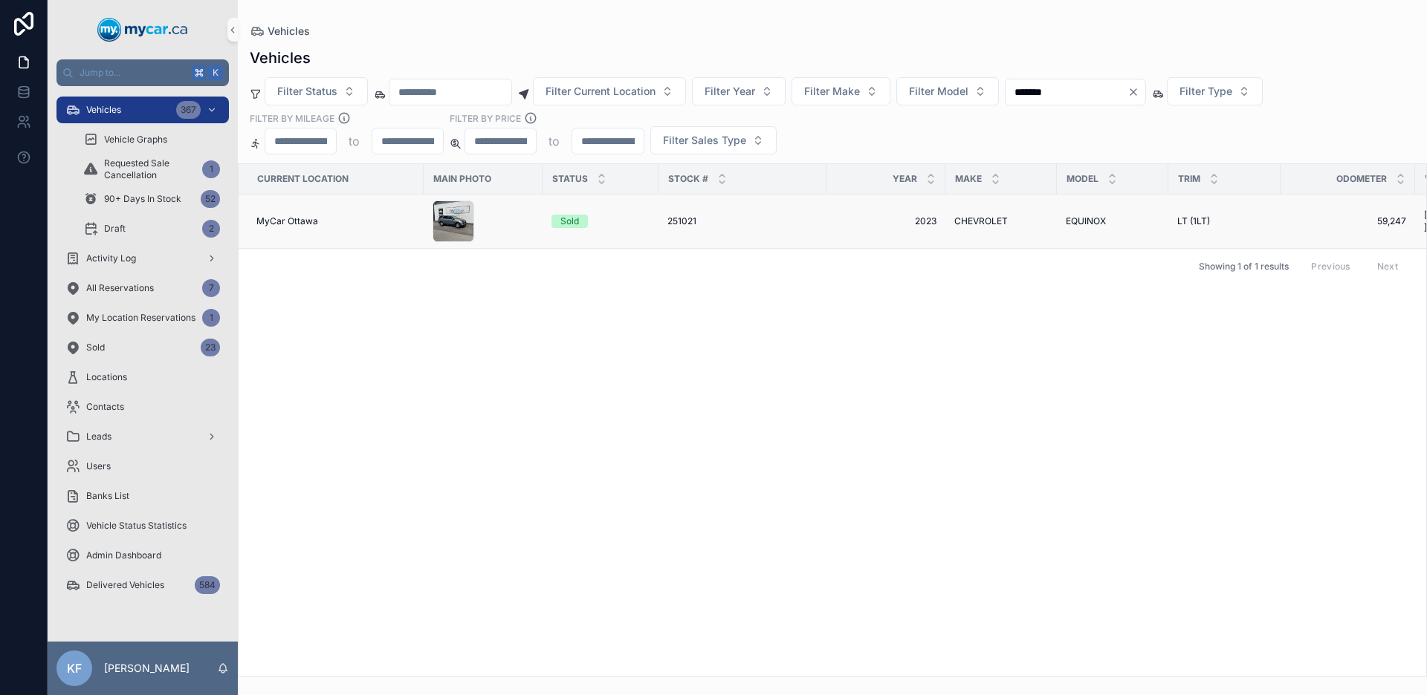
click at [568, 224] on div "Sold" at bounding box center [569, 221] width 19 height 13
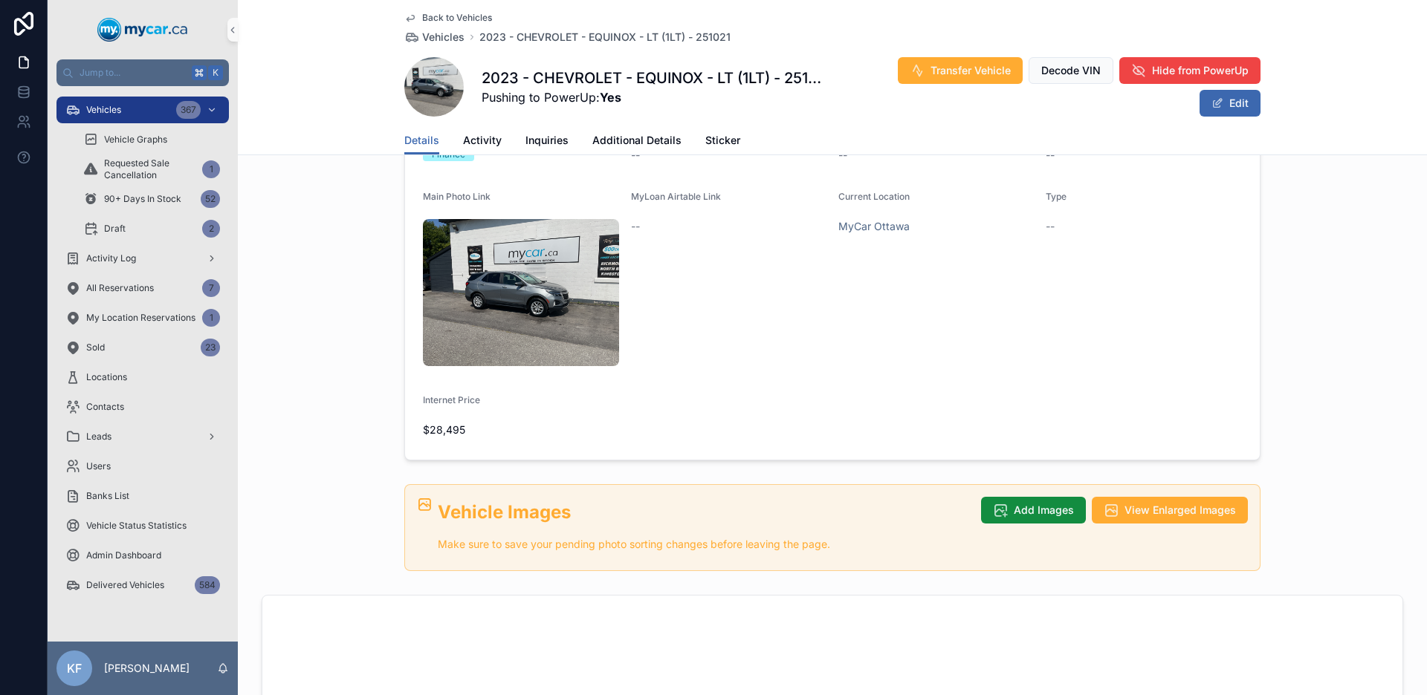
scroll to position [364, 0]
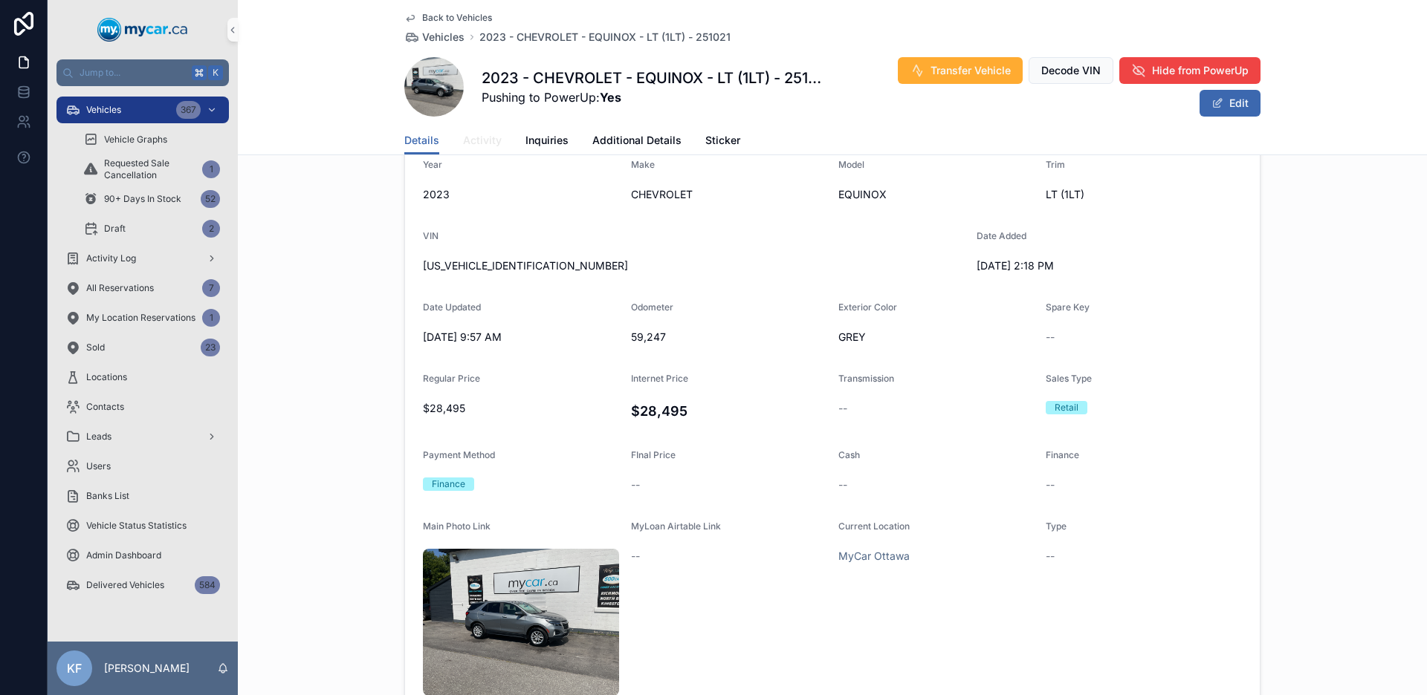
click at [488, 143] on span "Activity" at bounding box center [482, 140] width 39 height 15
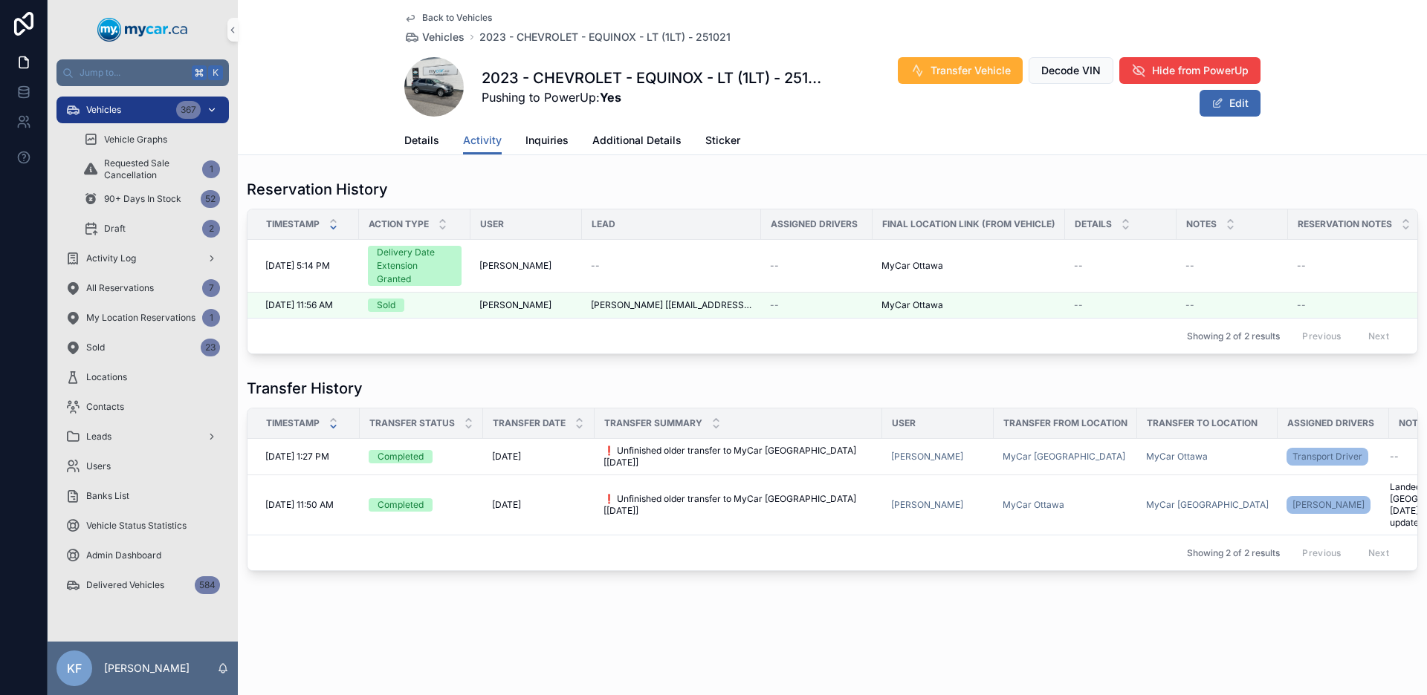
click at [108, 110] on span "Vehicles" at bounding box center [103, 110] width 35 height 12
